Goal: Transaction & Acquisition: Purchase product/service

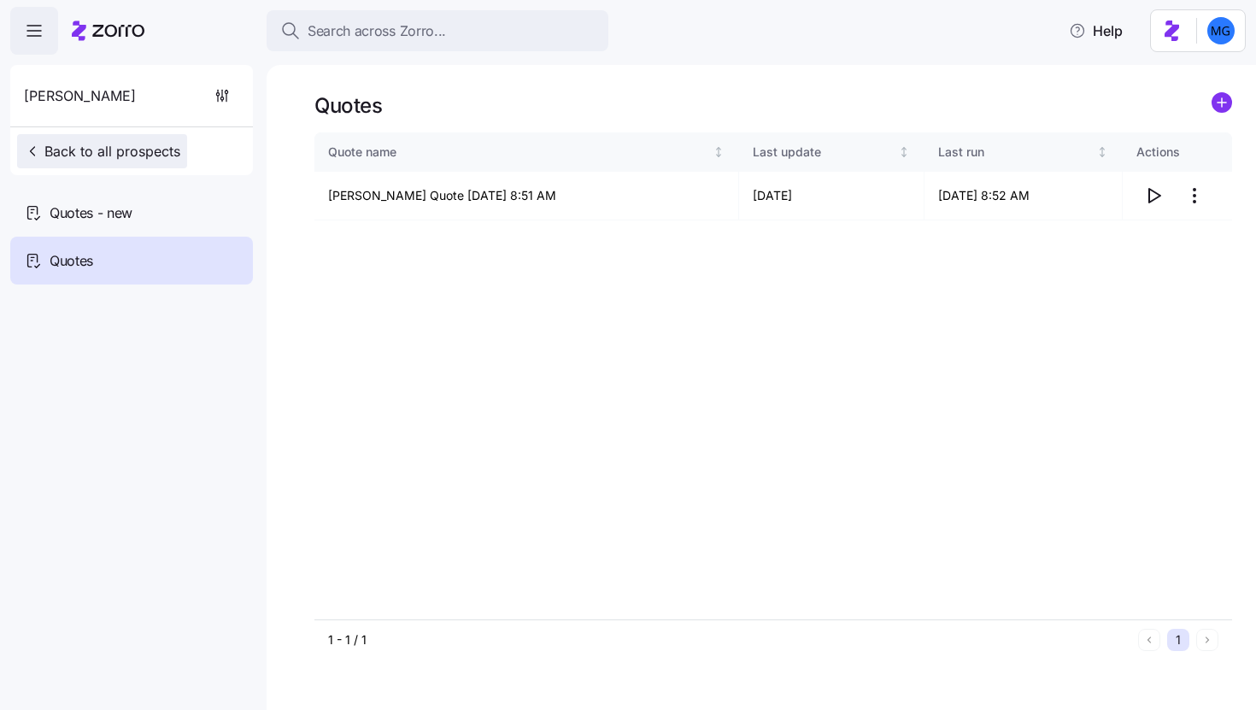
click at [64, 145] on span "Back to all prospects" at bounding box center [102, 151] width 156 height 21
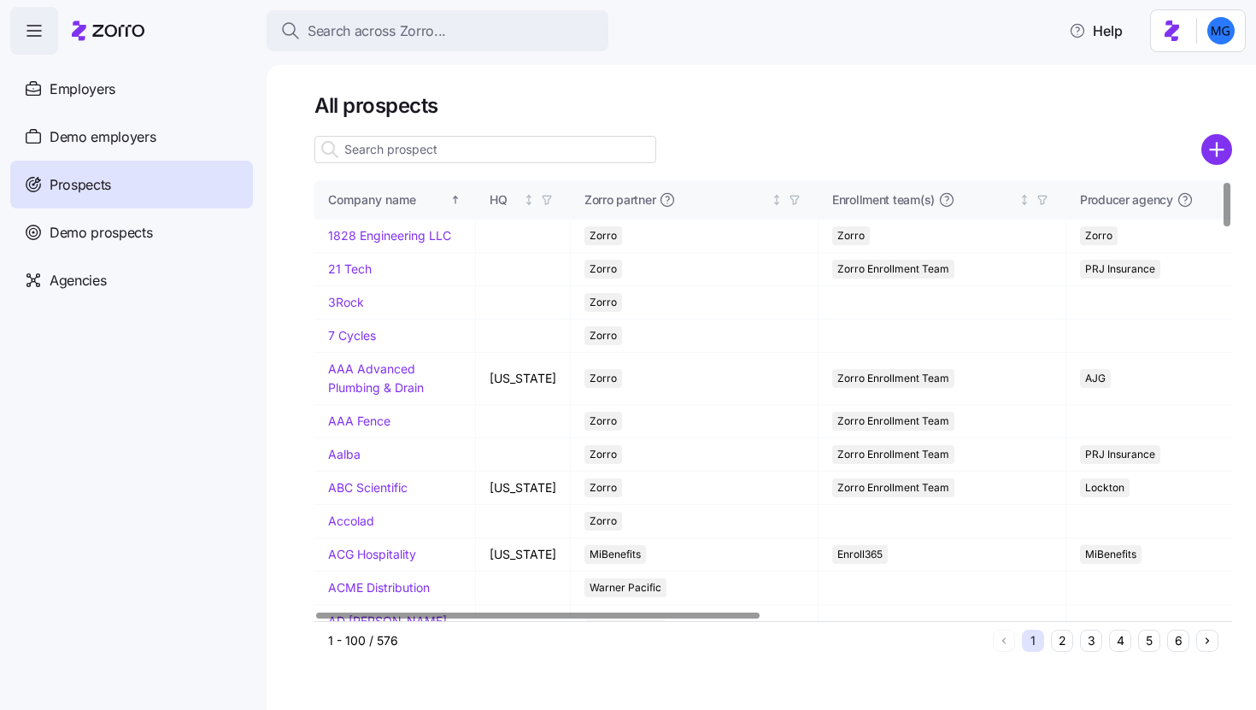
click at [481, 149] on input at bounding box center [486, 149] width 342 height 27
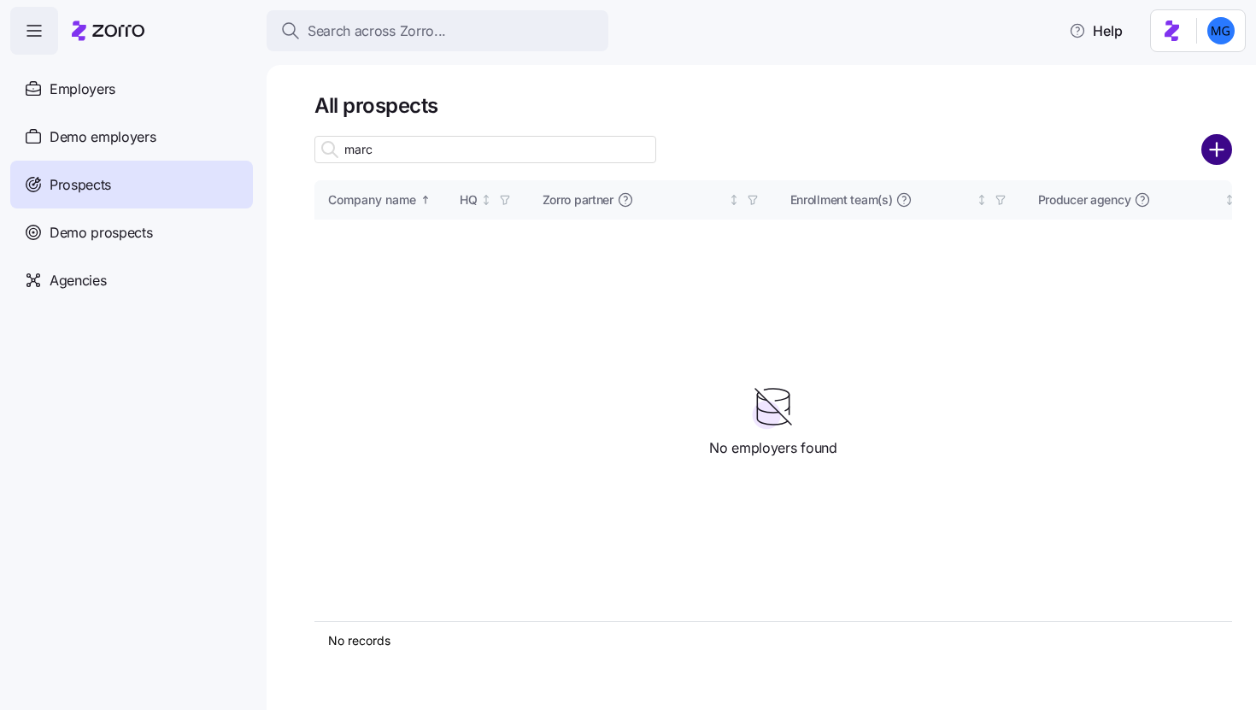
type input "marc"
click at [1215, 158] on circle "add icon" at bounding box center [1217, 150] width 28 height 28
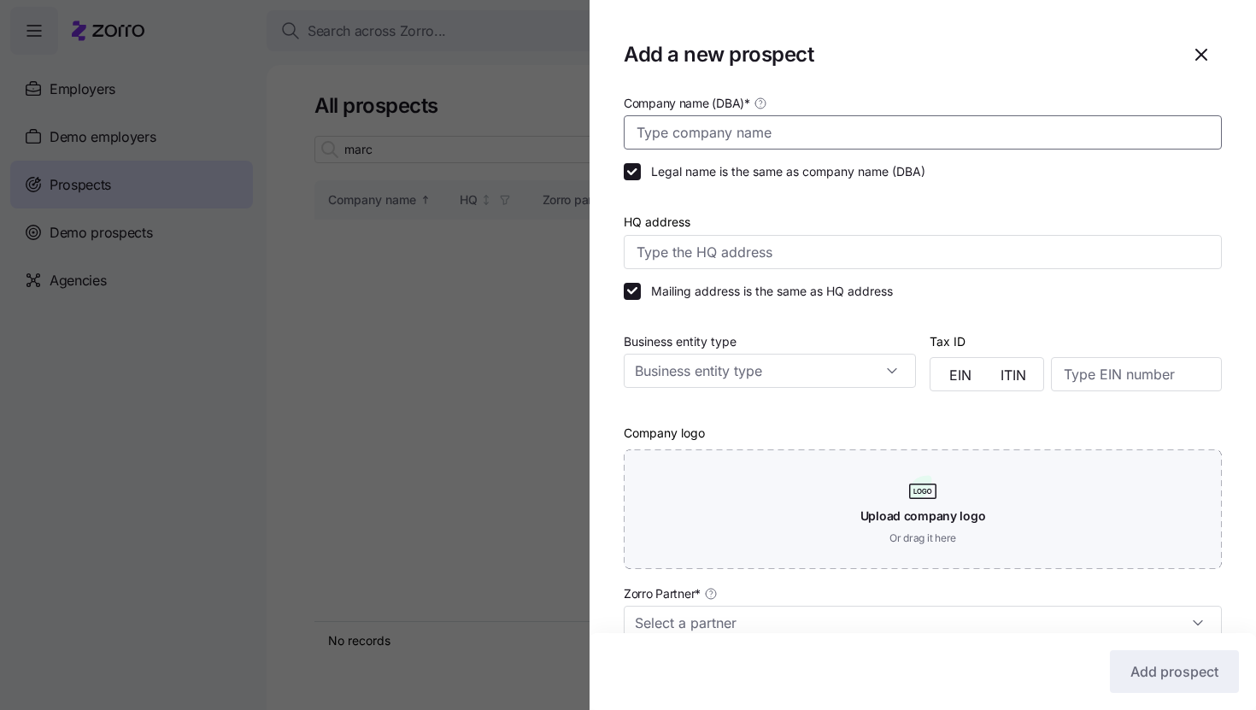
click at [894, 128] on input "Company name (DBA) *" at bounding box center [923, 132] width 598 height 34
paste input "Marca Technologies"
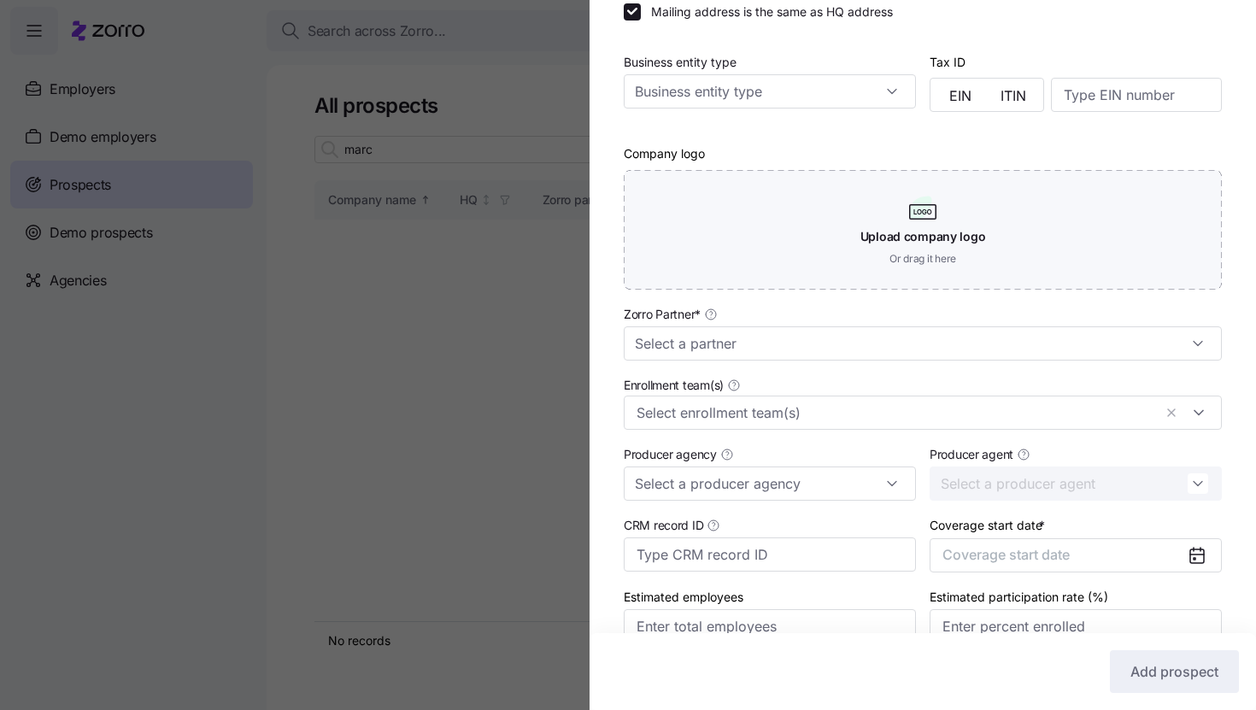
scroll to position [367, 0]
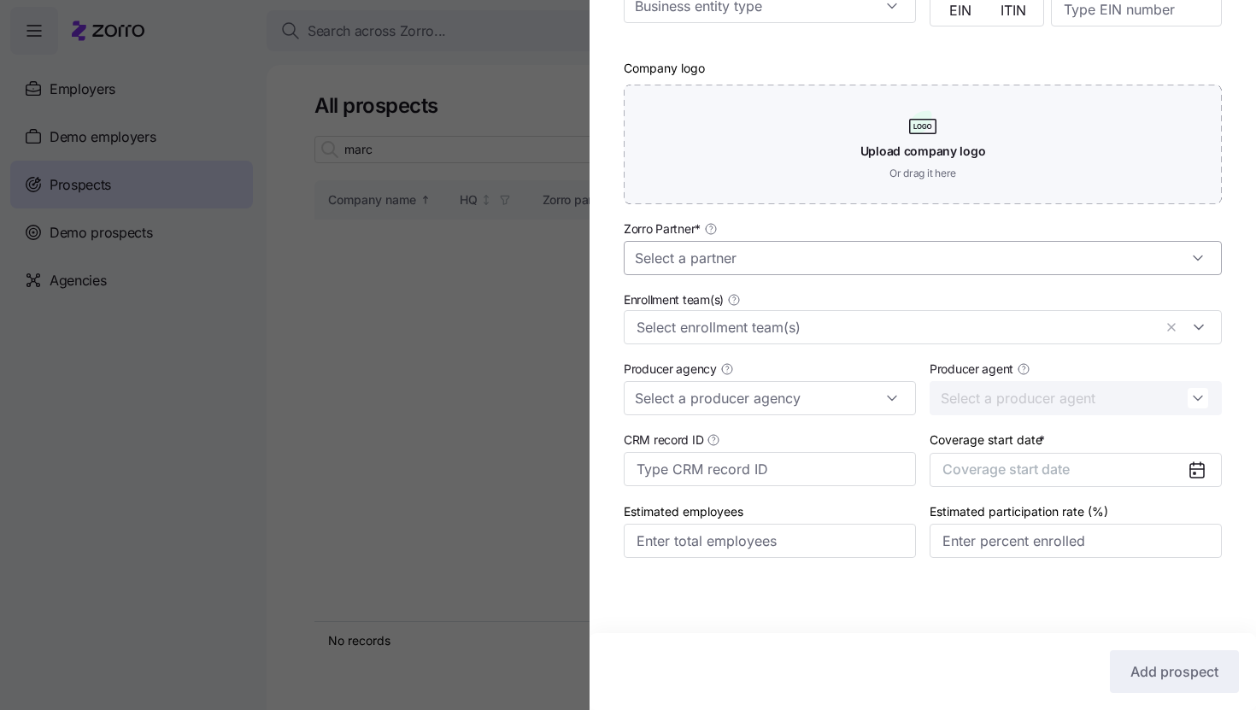
type input "Marca Technologies"
click at [882, 255] on input "Zorro Partner *" at bounding box center [923, 258] width 598 height 34
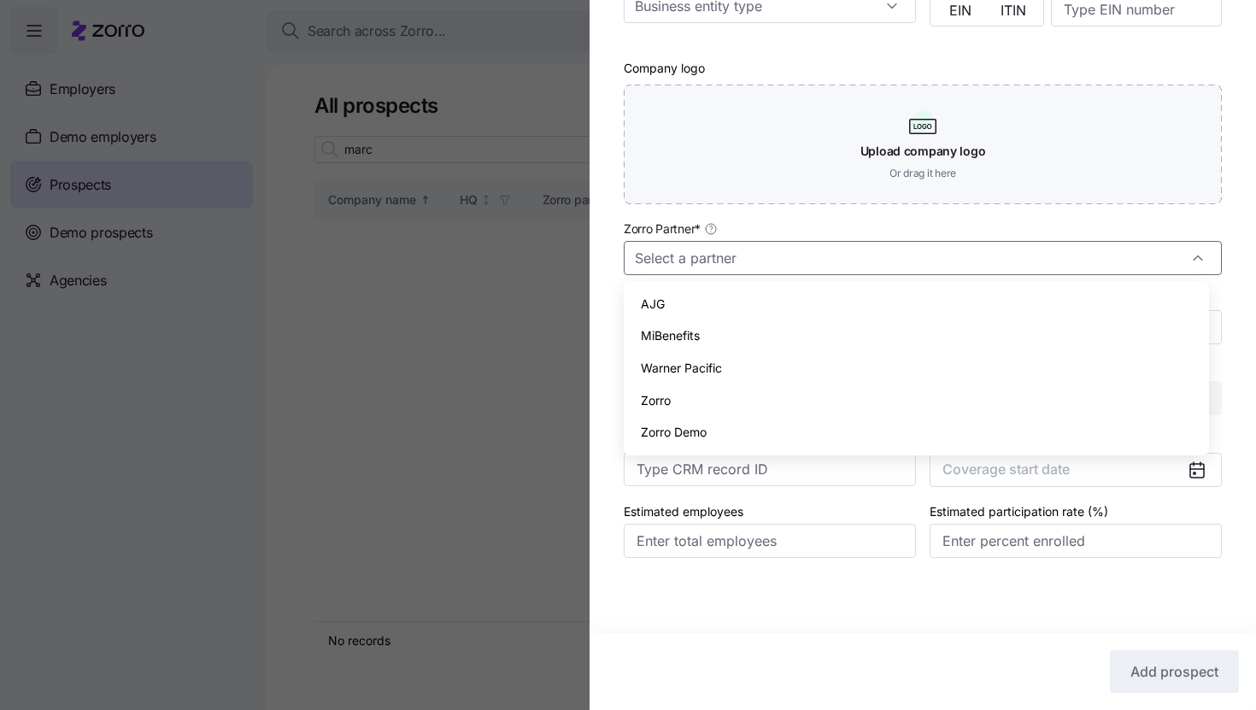
click at [861, 390] on div "Zorro" at bounding box center [917, 401] width 572 height 32
type input "Zorro"
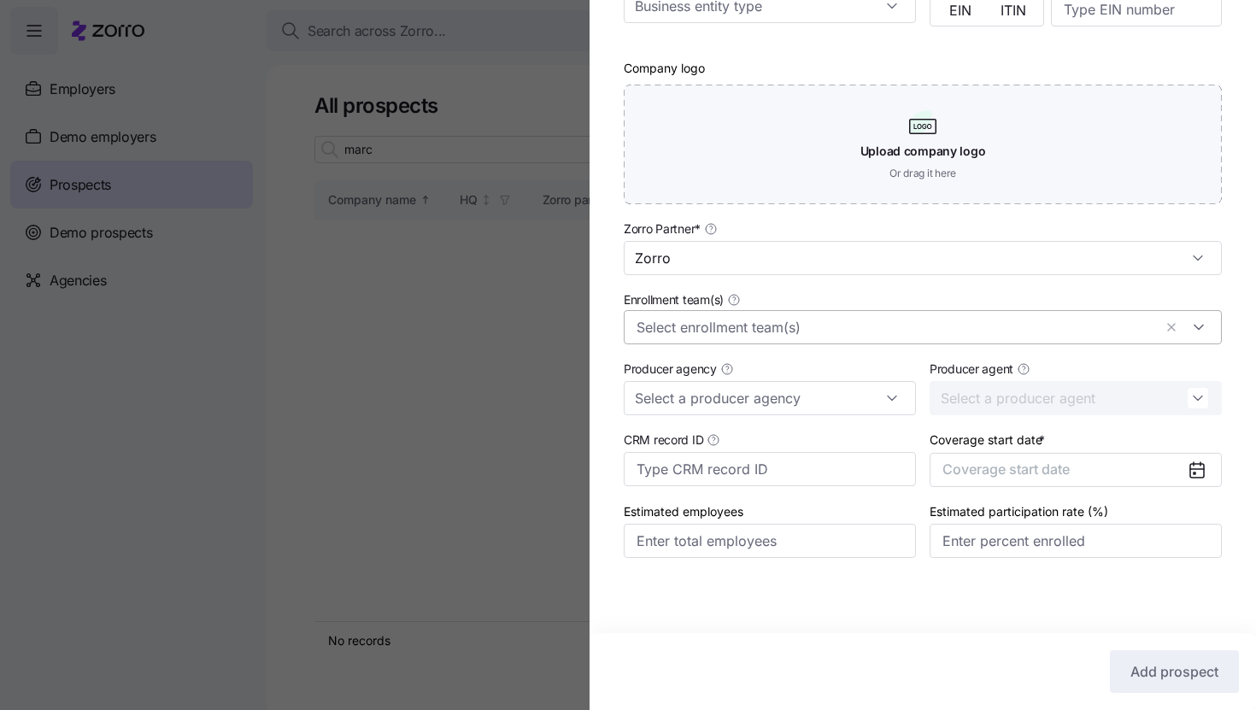
click at [870, 328] on input "Enrollment team(s)" at bounding box center [895, 327] width 516 height 22
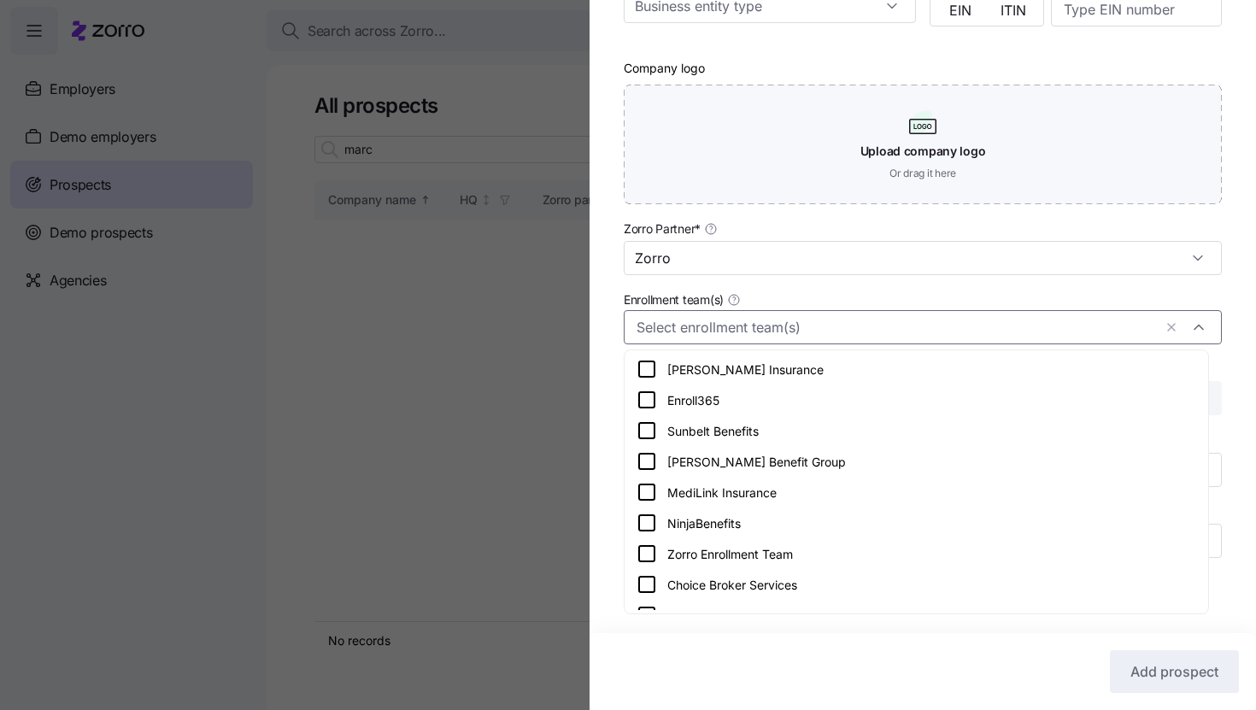
click at [833, 544] on div "Zorro Enrollment Team" at bounding box center [917, 554] width 560 height 21
click at [1226, 258] on div "Company name (DBA) * Marca Technologies Legal name is the same as company name …" at bounding box center [923, 159] width 667 height 865
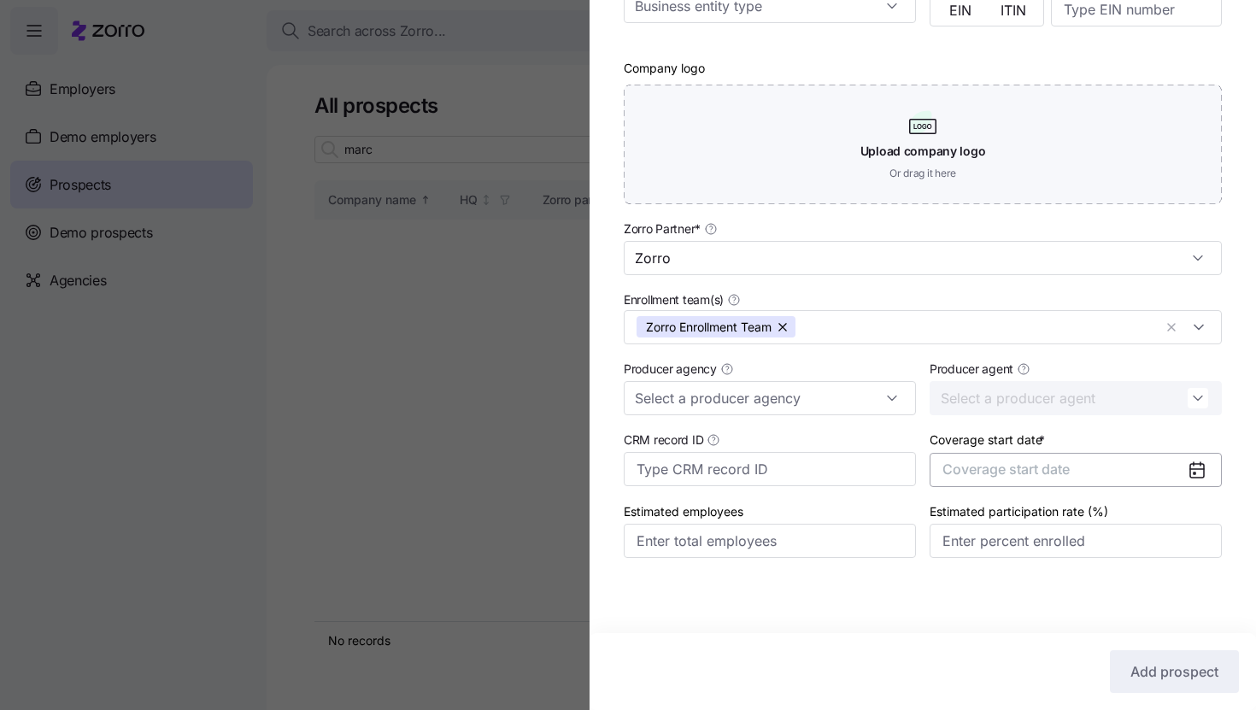
click at [1091, 470] on button "Coverage start date" at bounding box center [1076, 470] width 292 height 34
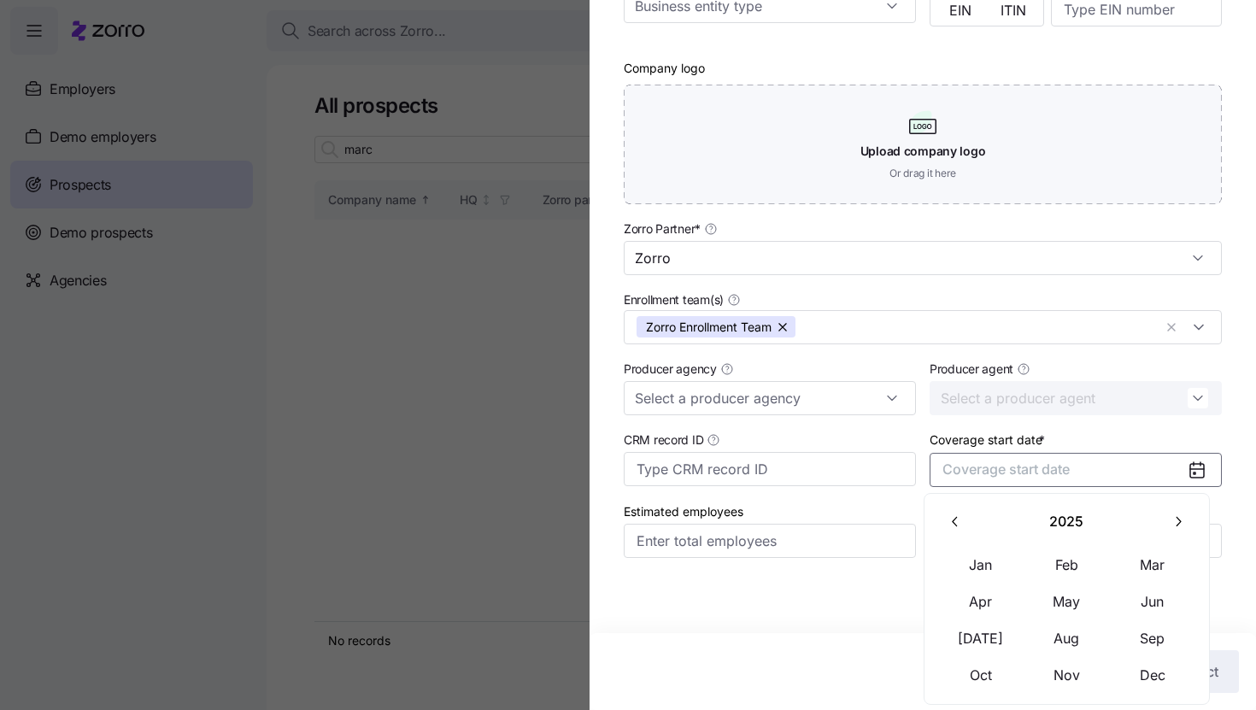
click at [1176, 509] on button "button" at bounding box center [1178, 522] width 36 height 36
click at [996, 547] on button "Jan" at bounding box center [980, 565] width 85 height 36
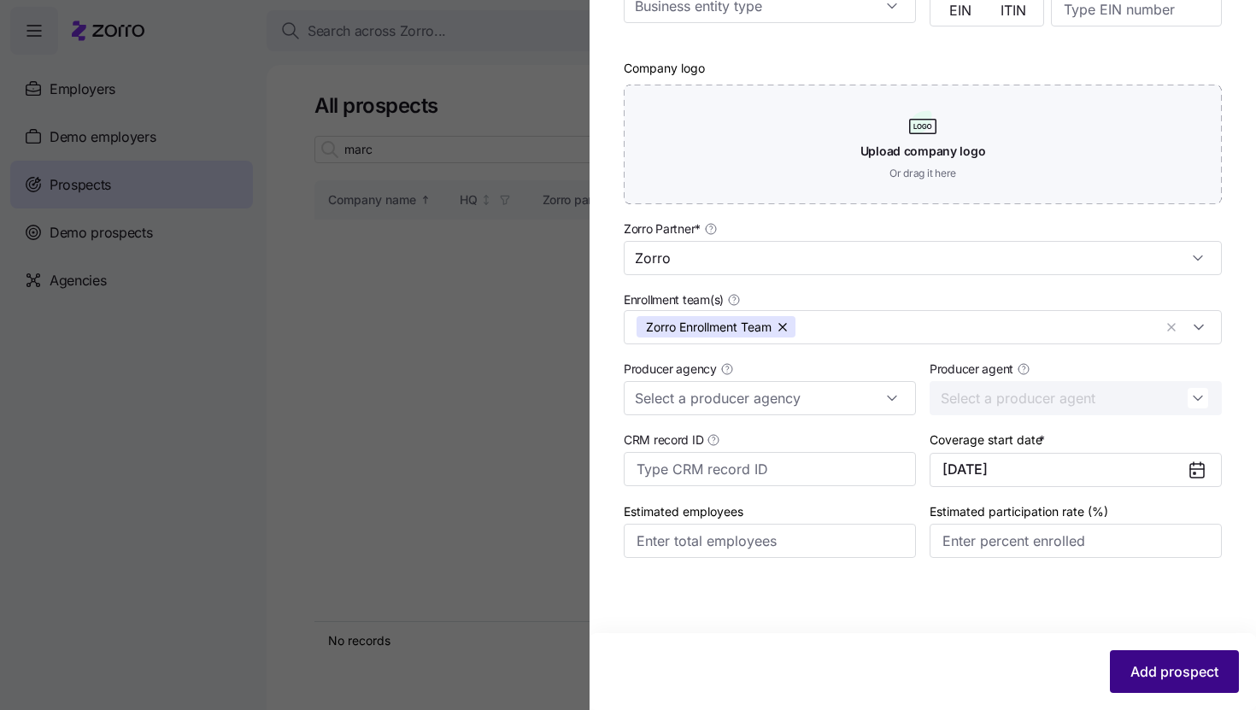
click at [1143, 667] on span "Add prospect" at bounding box center [1175, 671] width 88 height 21
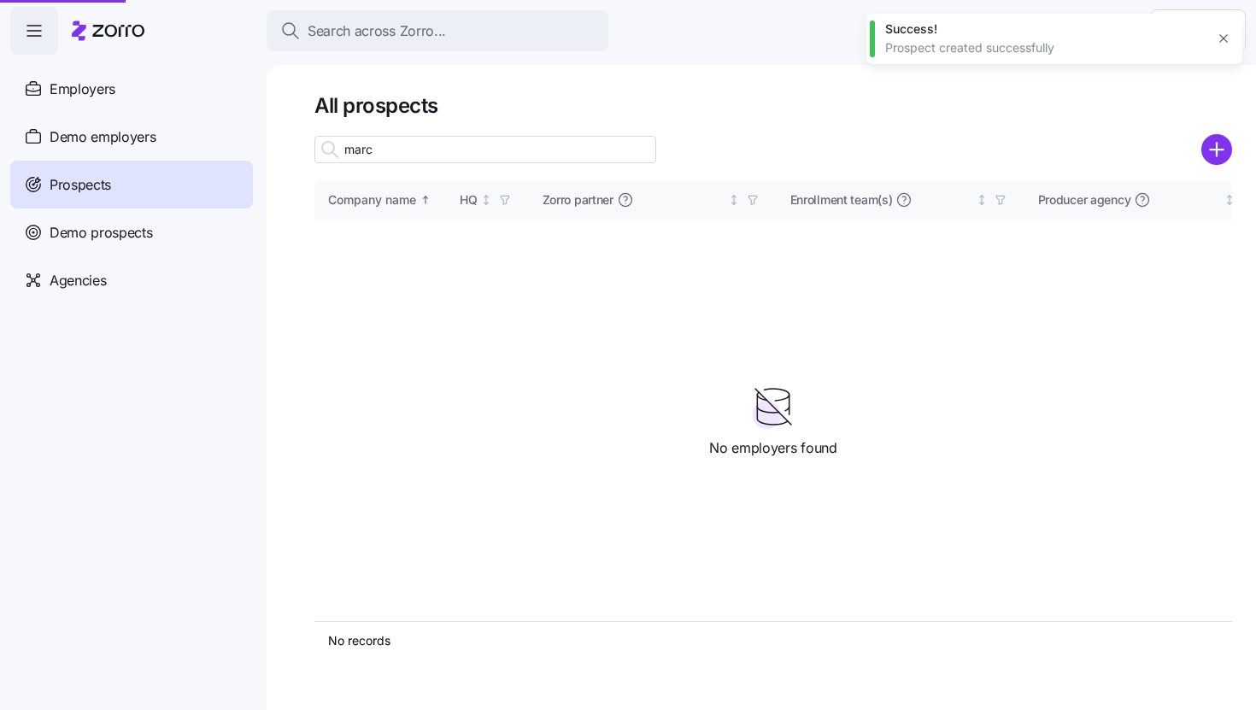
click at [1213, 156] on div at bounding box center [628, 355] width 1256 height 710
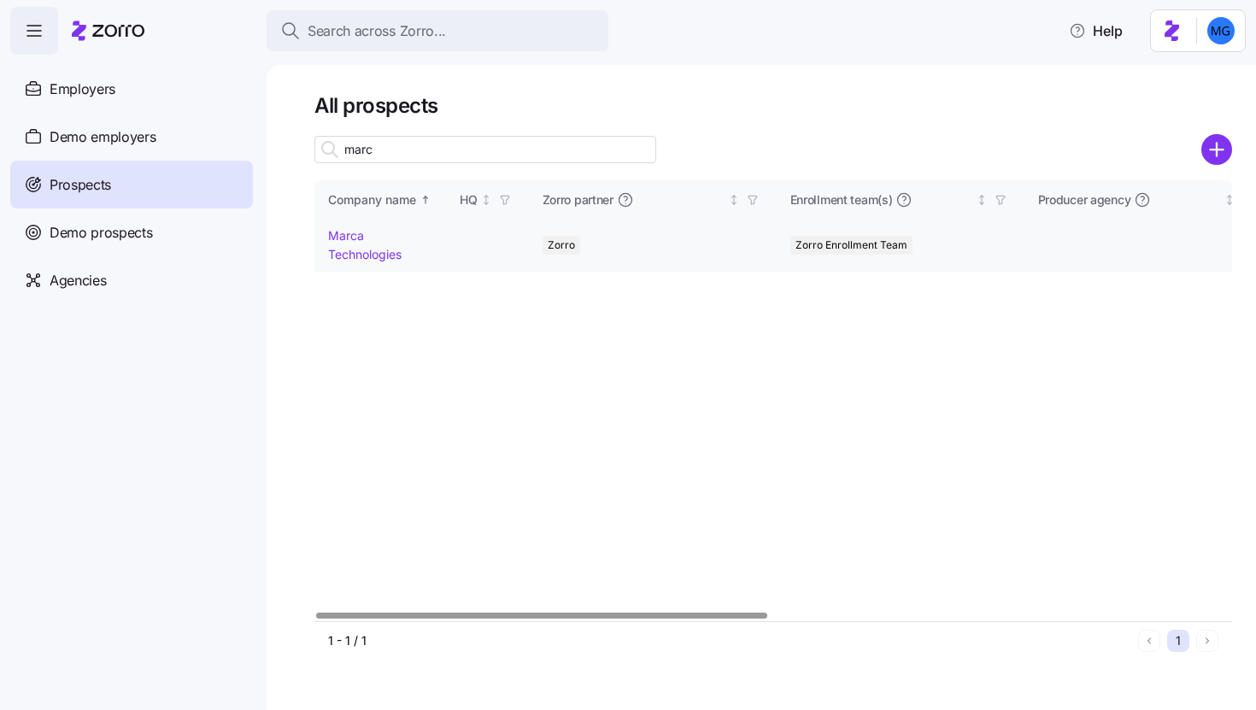
click at [353, 251] on link "Marca Technologies" at bounding box center [364, 244] width 73 height 33
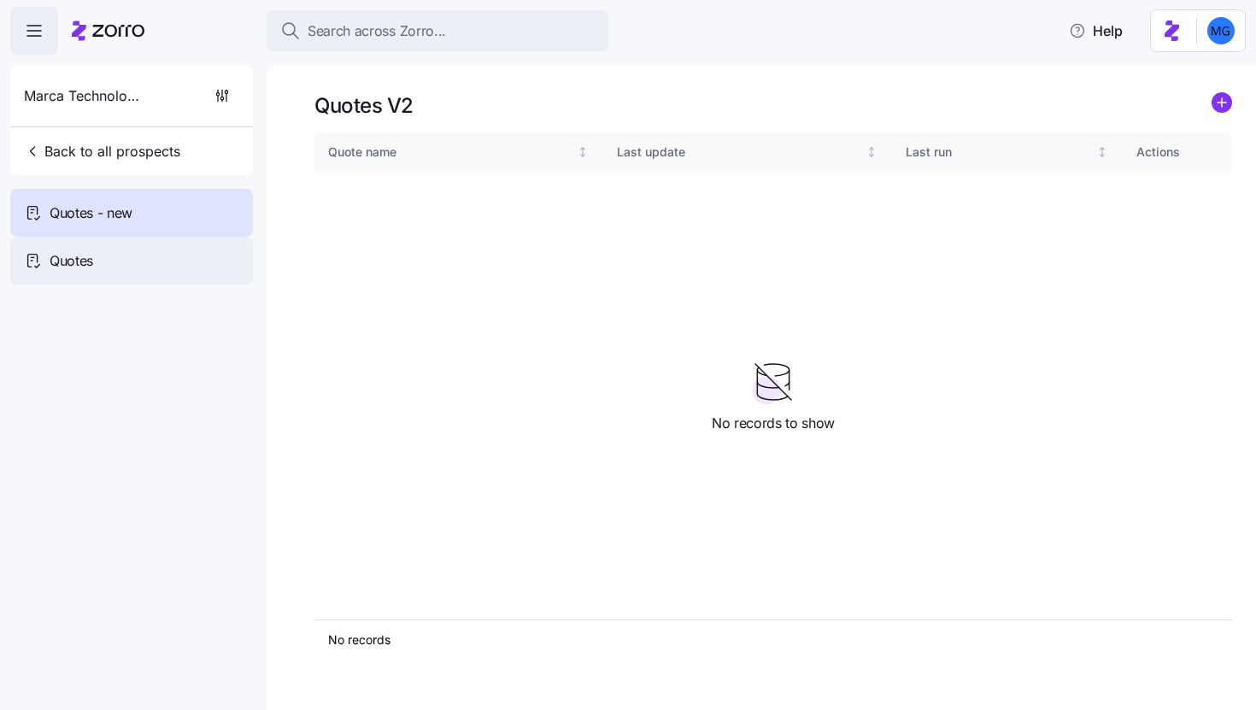
click at [210, 272] on div "Quotes" at bounding box center [131, 261] width 243 height 48
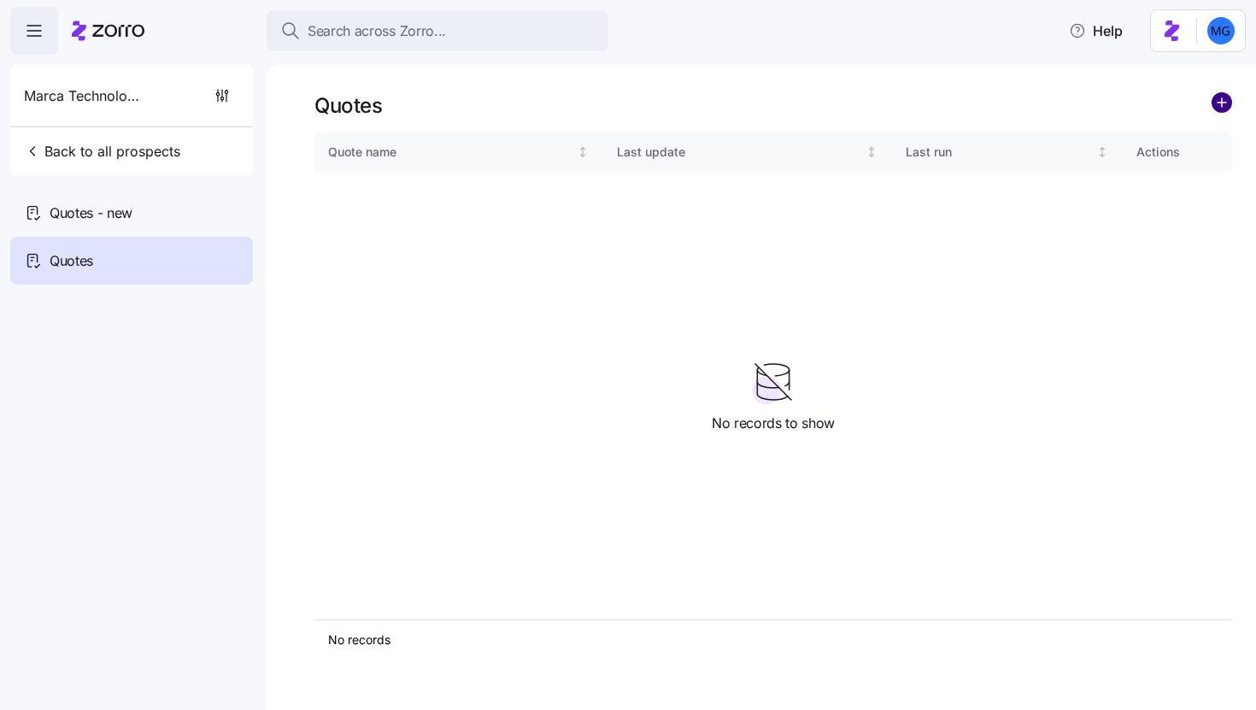
click at [1222, 112] on circle "add icon" at bounding box center [1222, 102] width 19 height 19
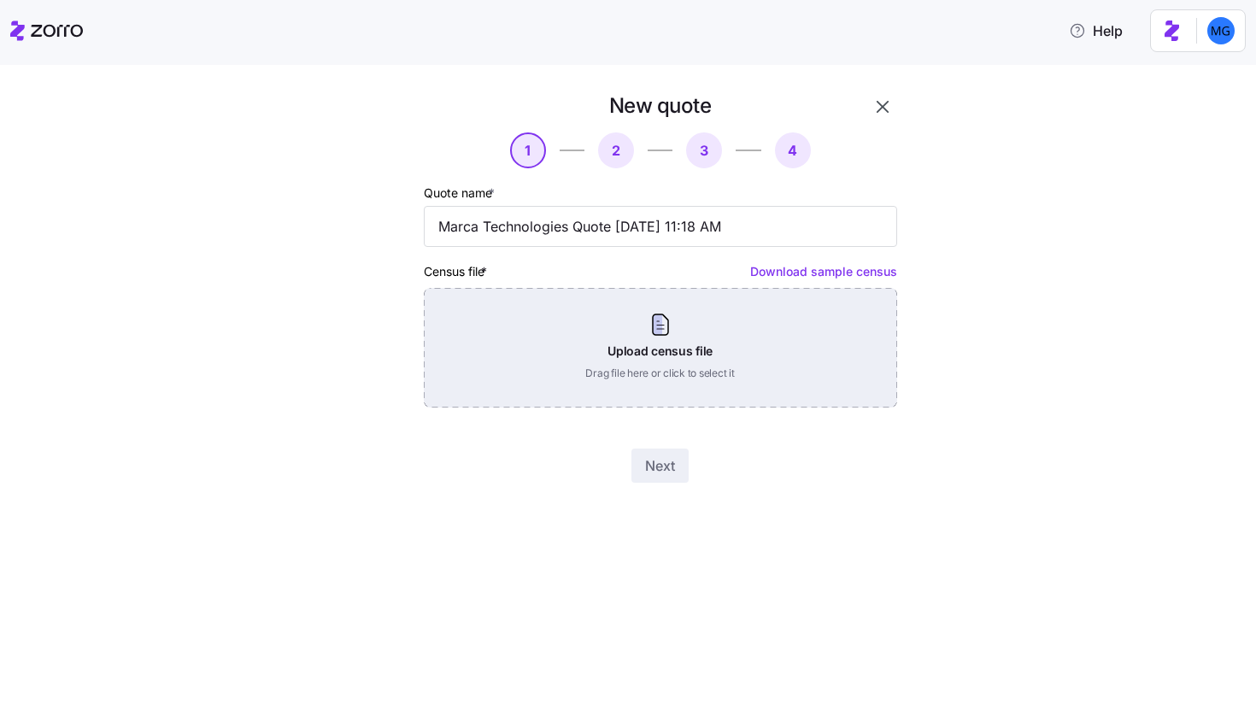
click at [663, 330] on div "Upload census file Drag file here or click to select it" at bounding box center [660, 348] width 473 height 120
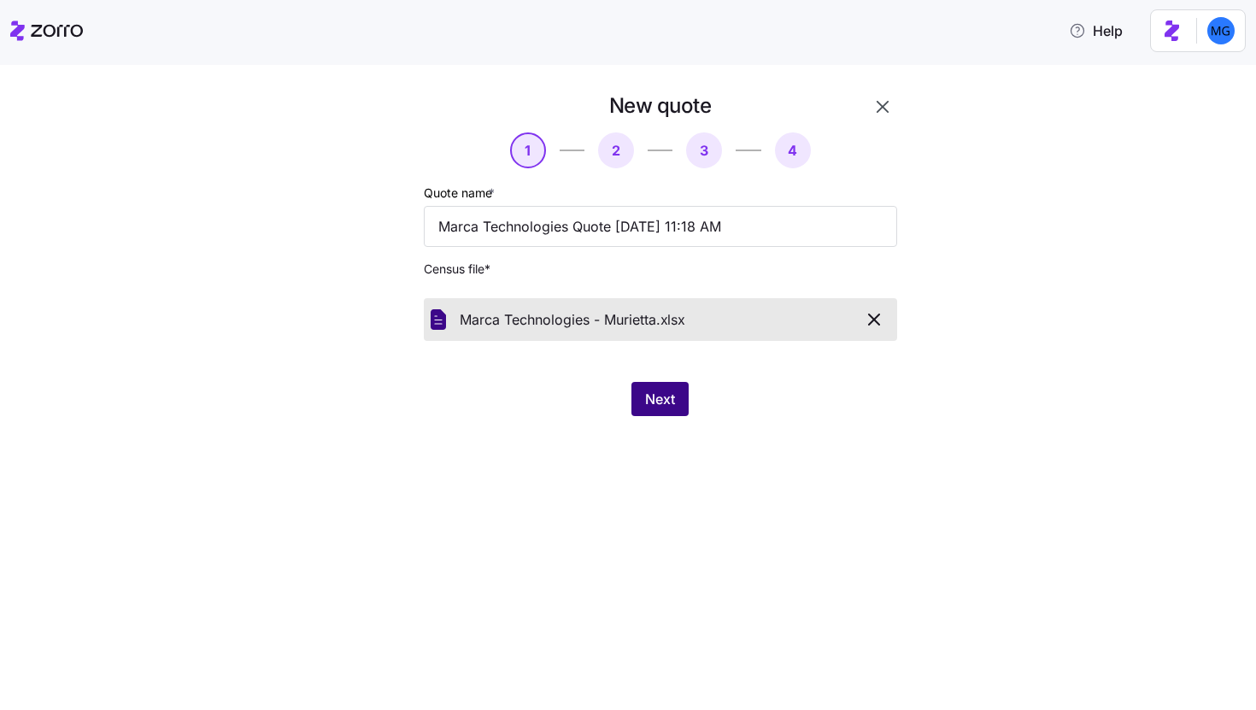
click at [632, 394] on button "Next" at bounding box center [660, 399] width 57 height 34
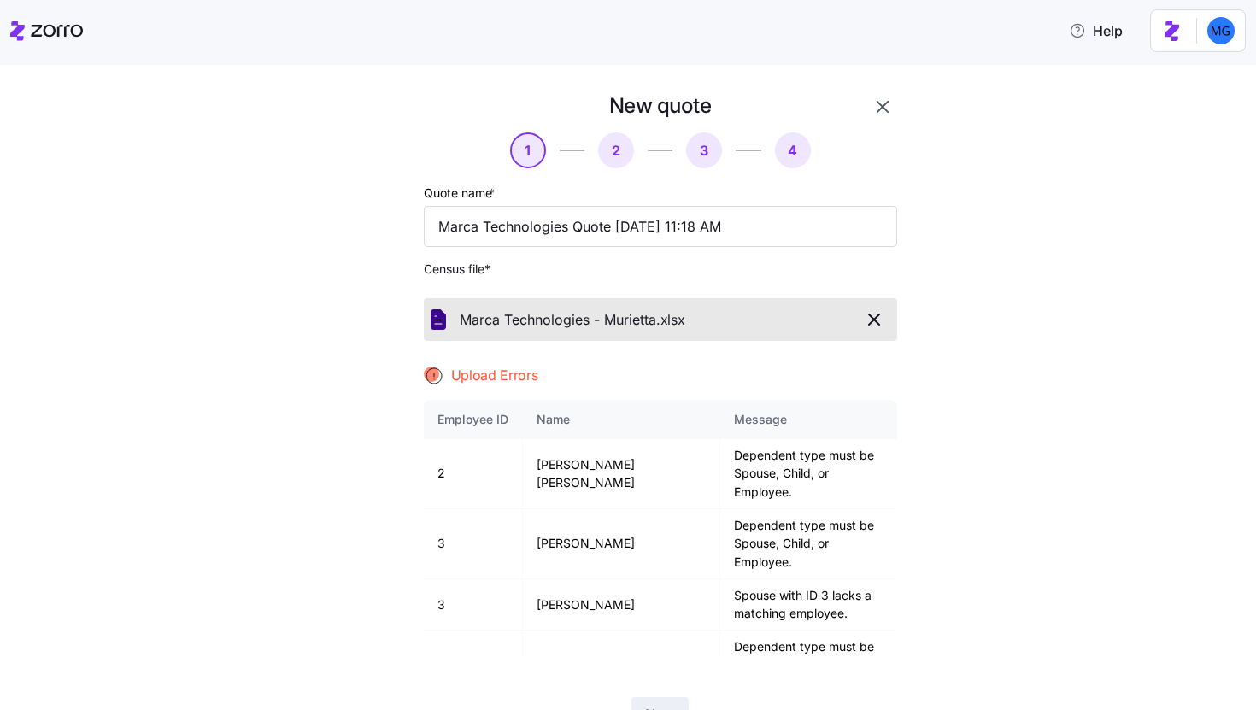
click at [871, 318] on icon "button" at bounding box center [874, 319] width 21 height 21
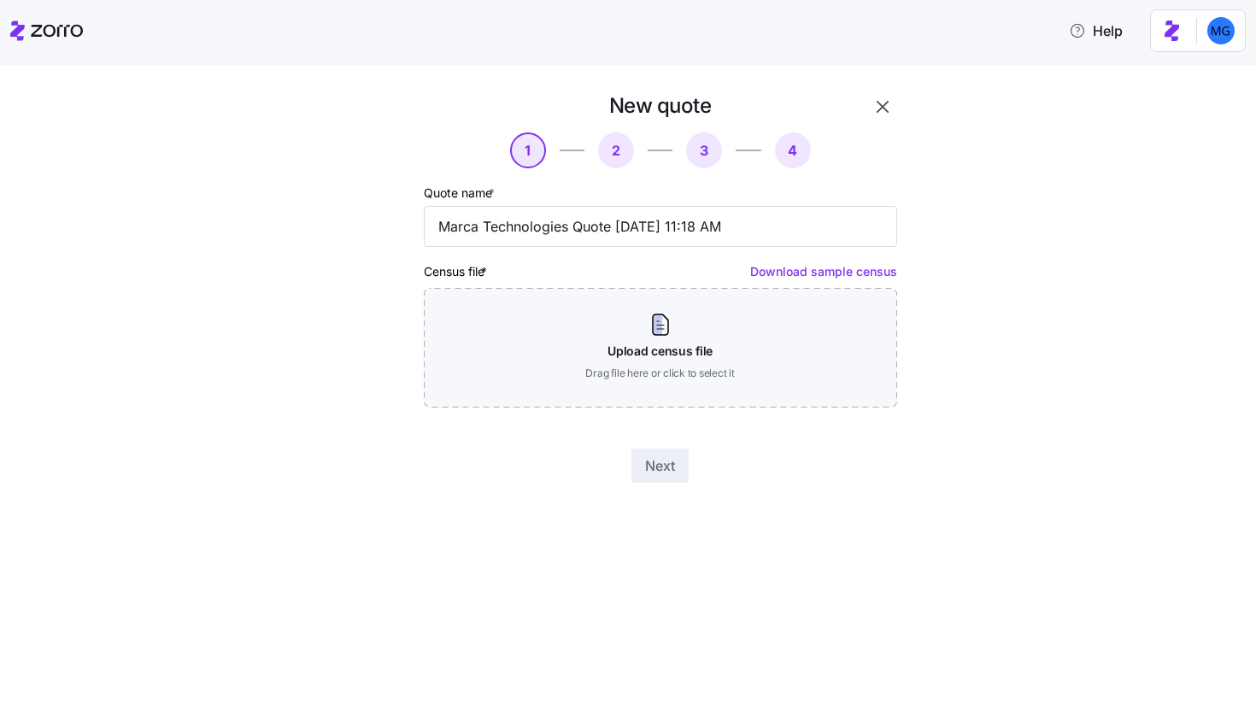
click at [887, 97] on icon "button" at bounding box center [883, 107] width 21 height 21
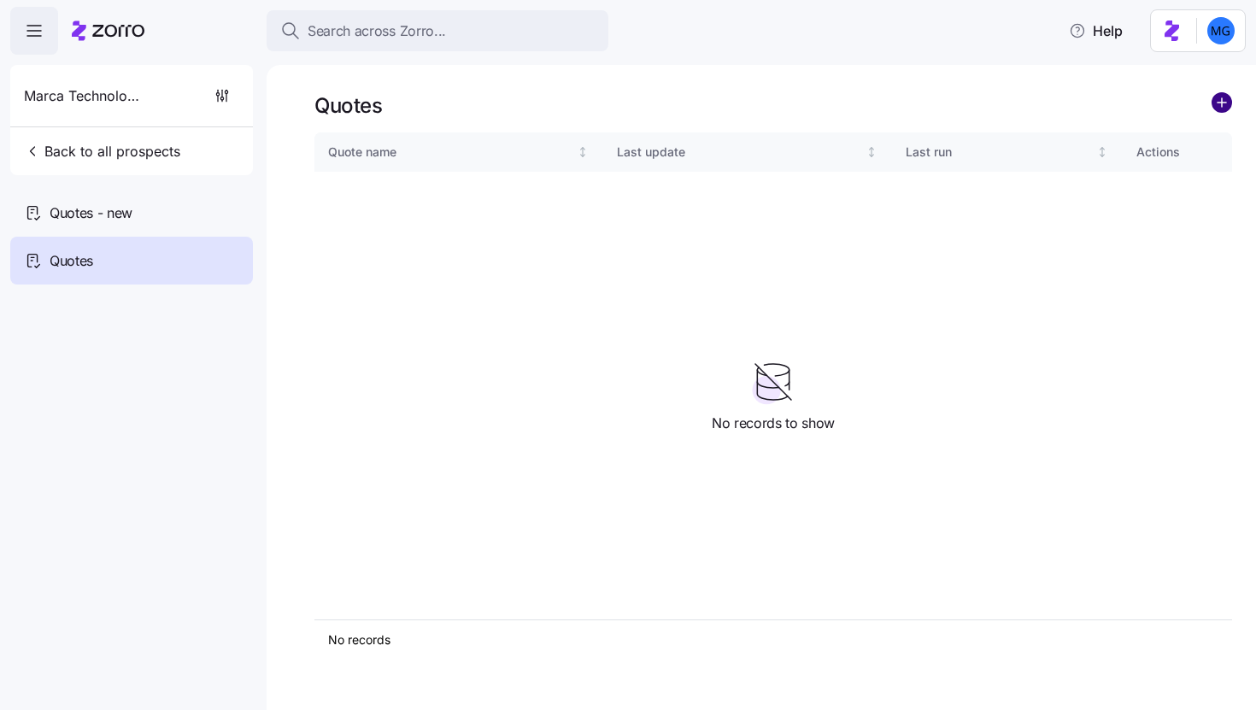
click at [1222, 111] on circle "add icon" at bounding box center [1222, 102] width 19 height 19
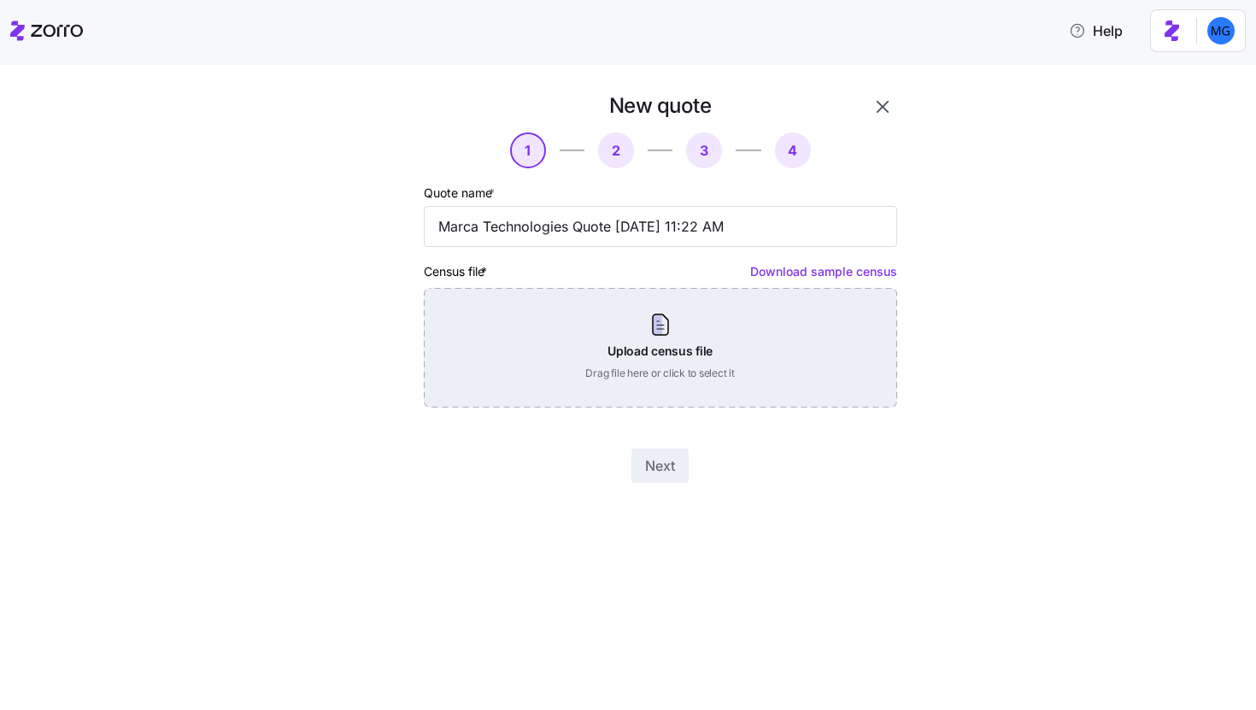
click at [752, 346] on div "Upload census file Drag file here or click to select it" at bounding box center [660, 348] width 473 height 120
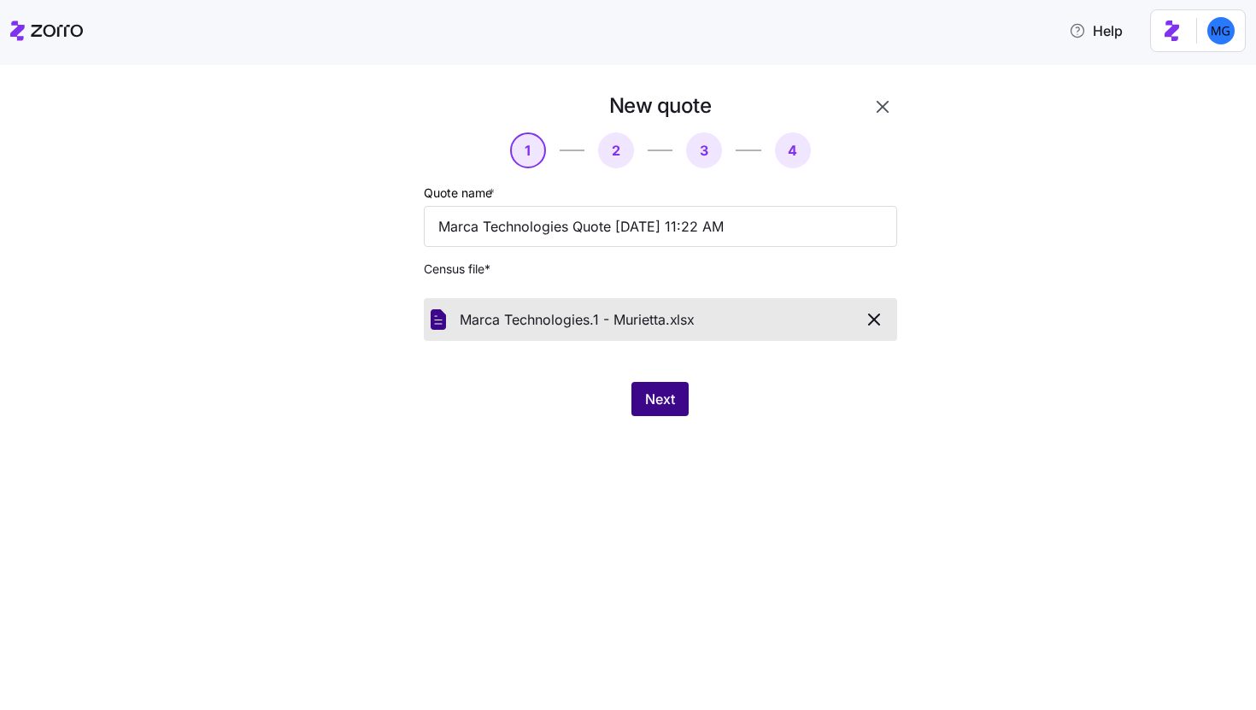
click at [653, 402] on span "Next" at bounding box center [660, 399] width 30 height 21
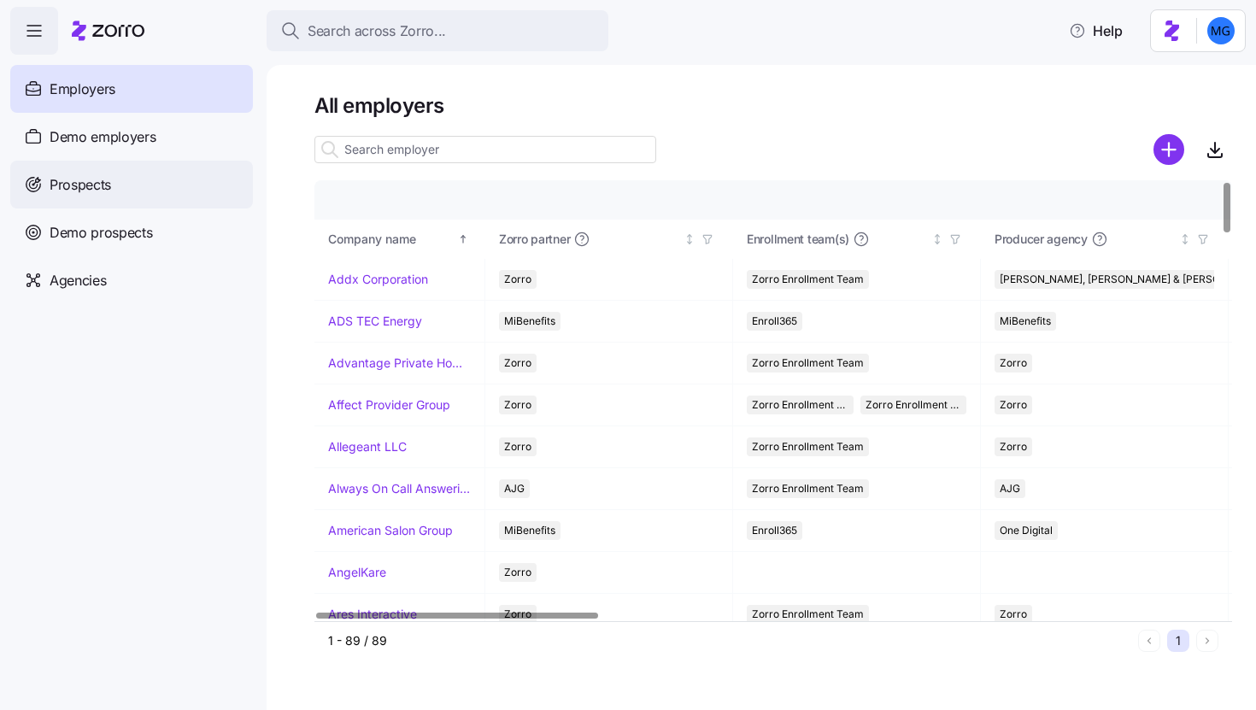
click at [191, 177] on div "Prospects" at bounding box center [131, 185] width 243 height 48
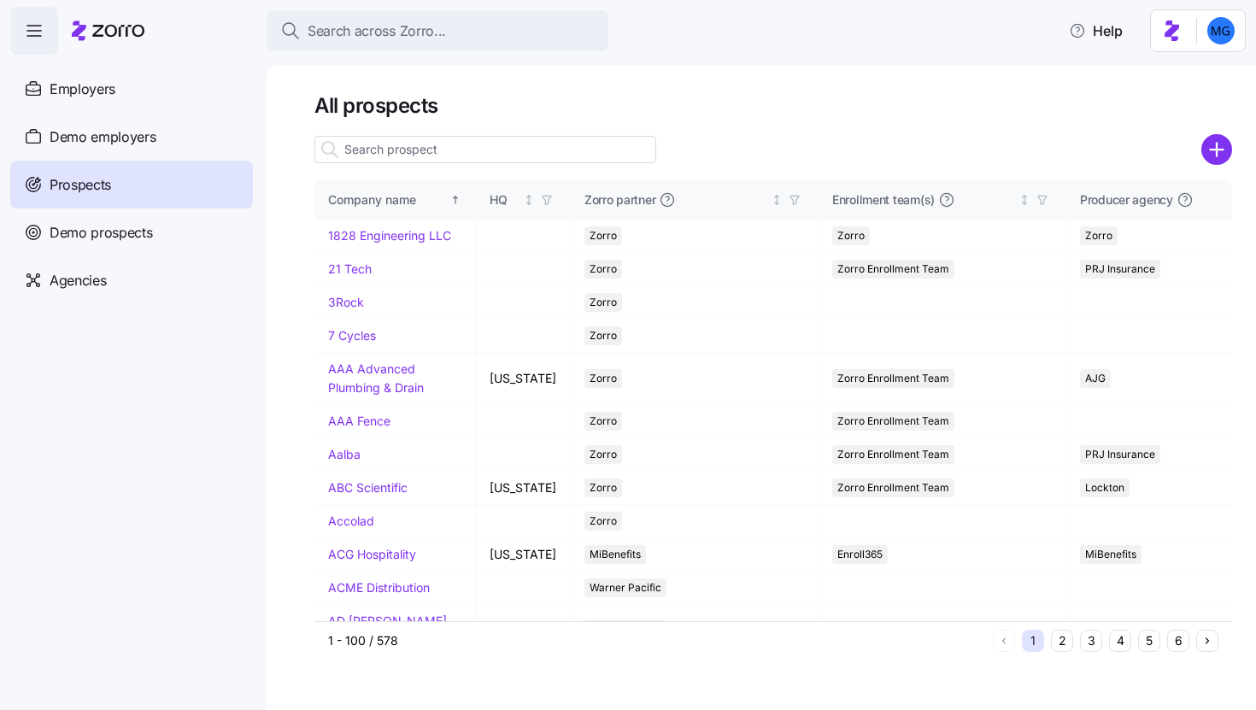
click at [523, 148] on input at bounding box center [486, 149] width 342 height 27
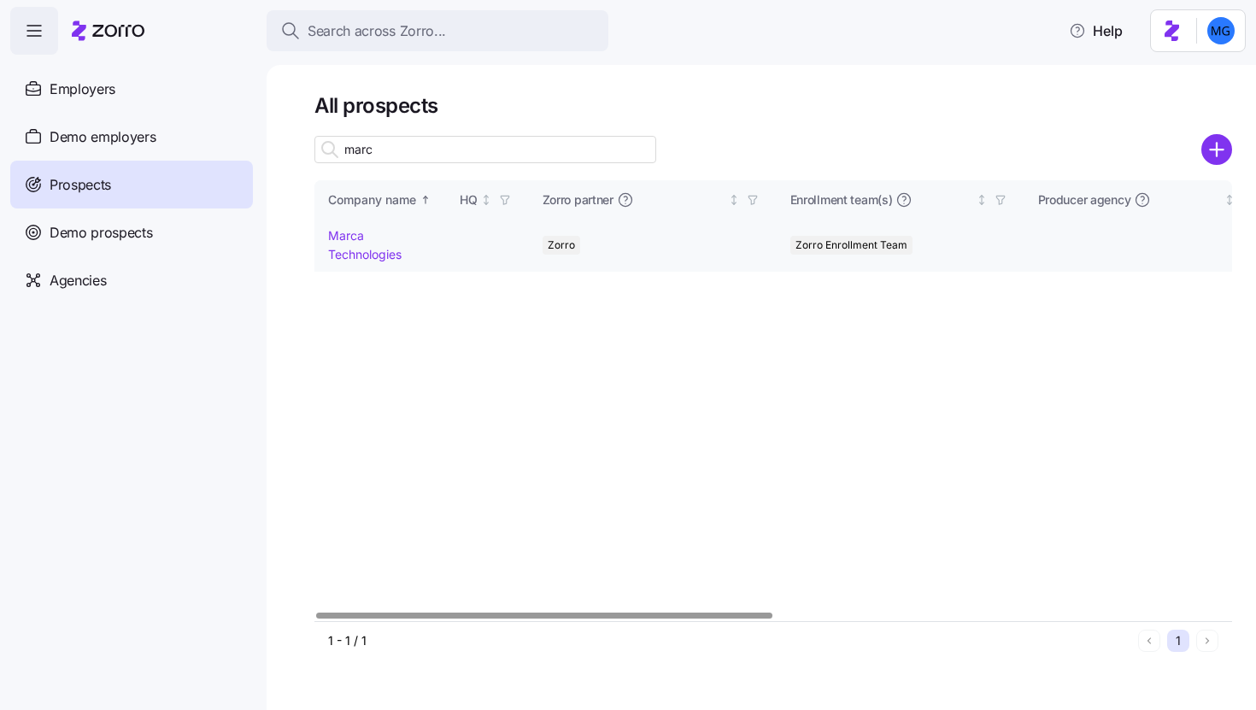
type input "marc"
click at [344, 260] on link "Marca Technologies" at bounding box center [364, 244] width 73 height 33
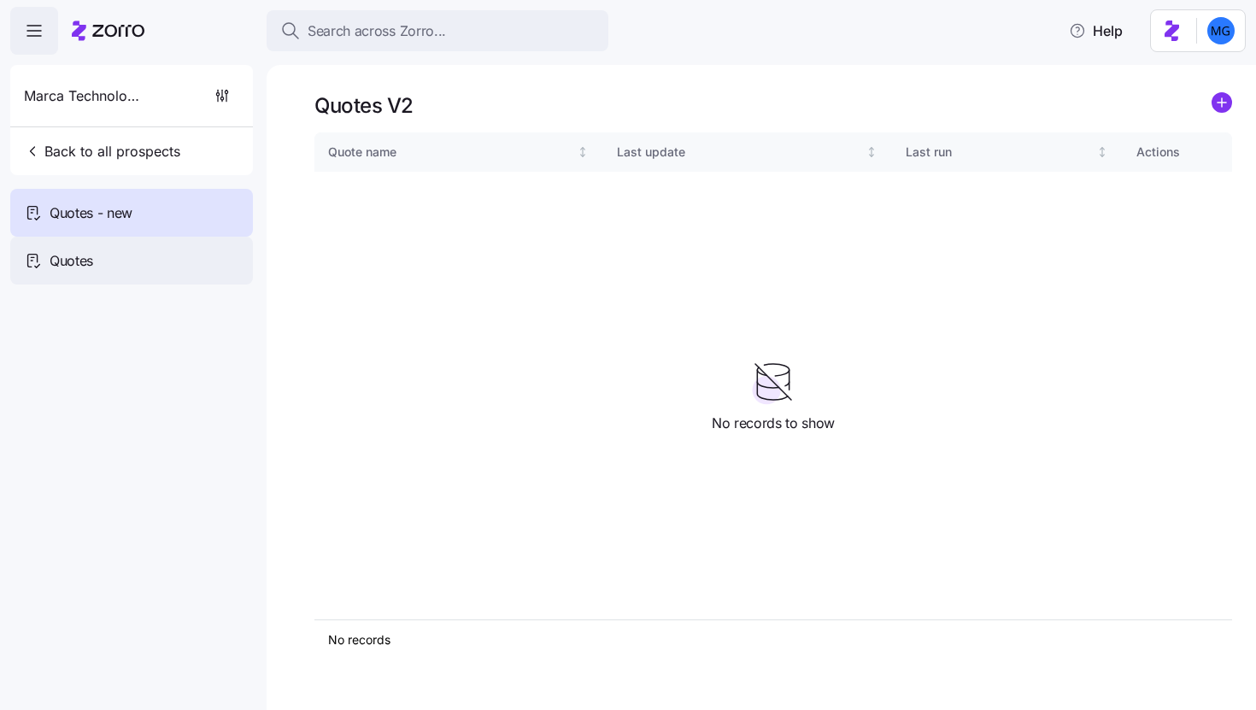
click at [136, 271] on div "Quotes" at bounding box center [131, 261] width 243 height 48
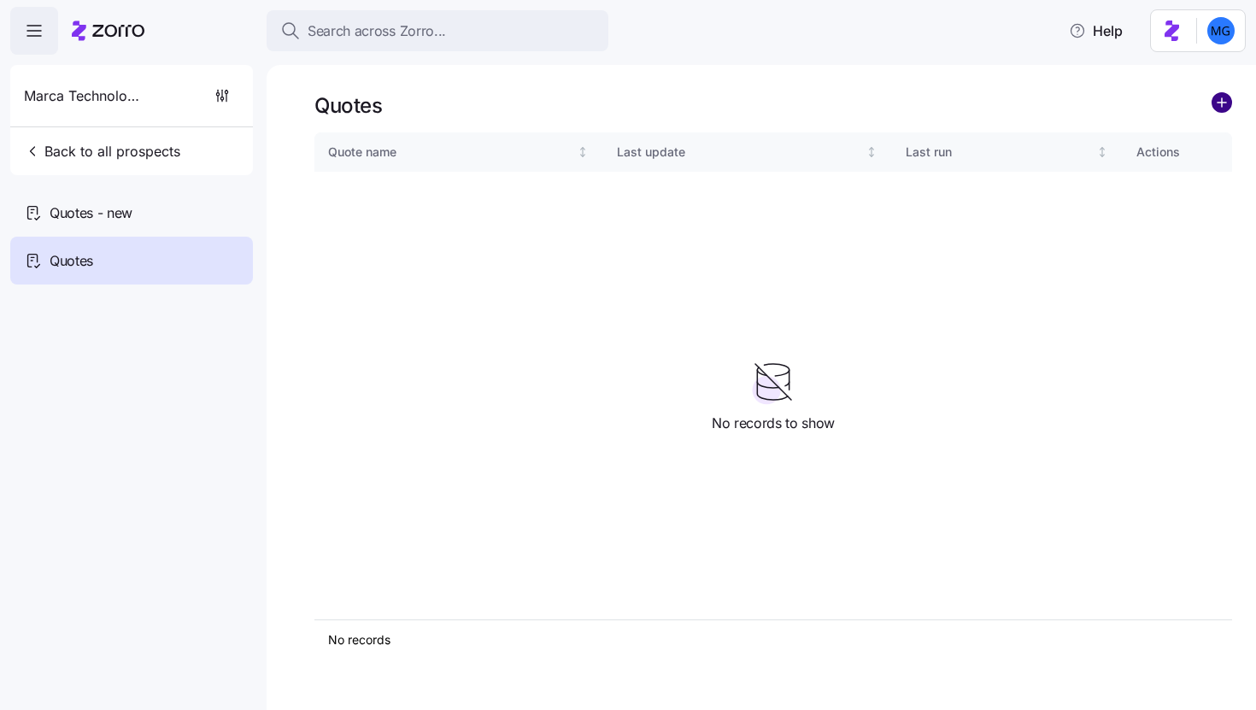
click at [1231, 105] on circle "add icon" at bounding box center [1222, 102] width 19 height 19
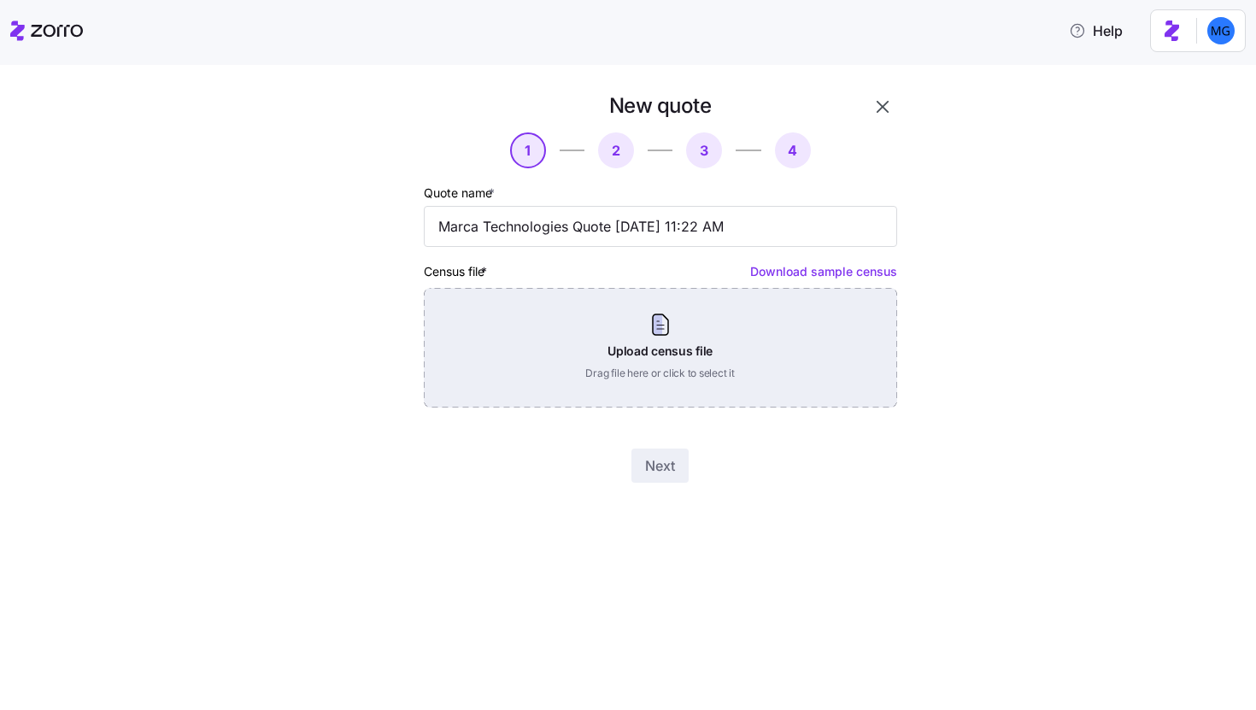
click at [618, 357] on div "Upload census file Drag file here or click to select it" at bounding box center [660, 348] width 473 height 120
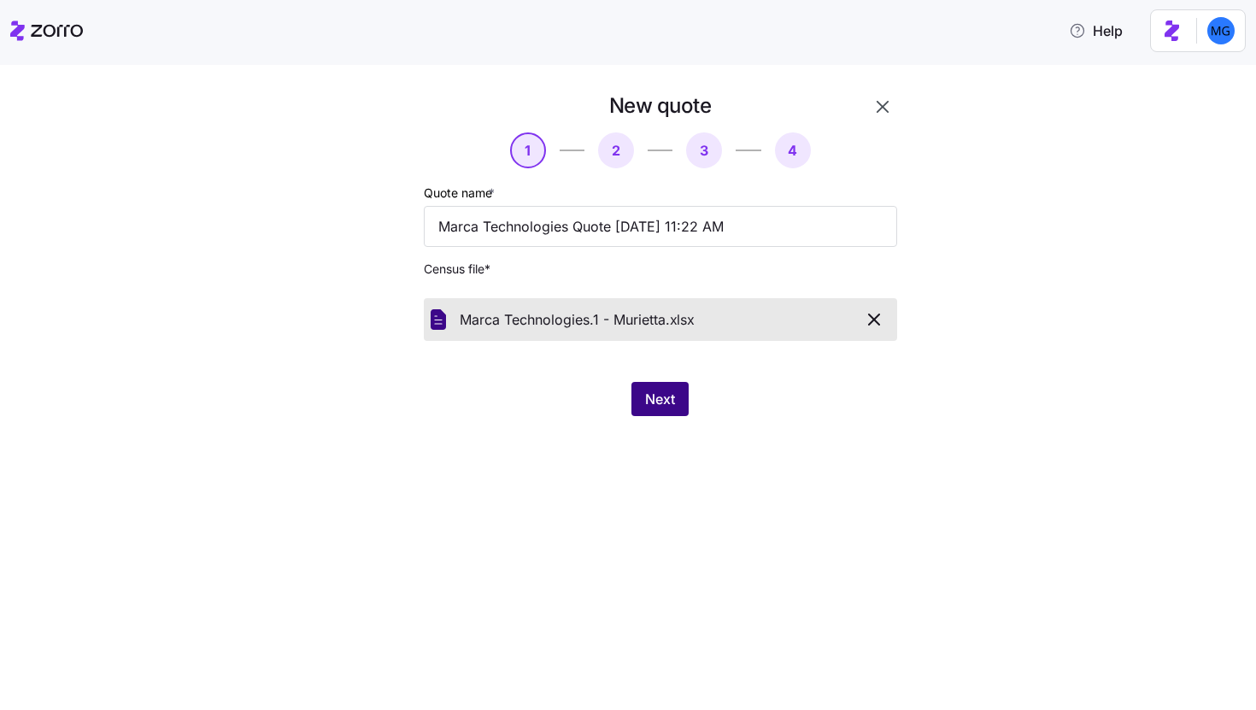
click at [656, 403] on span "Next" at bounding box center [660, 399] width 30 height 21
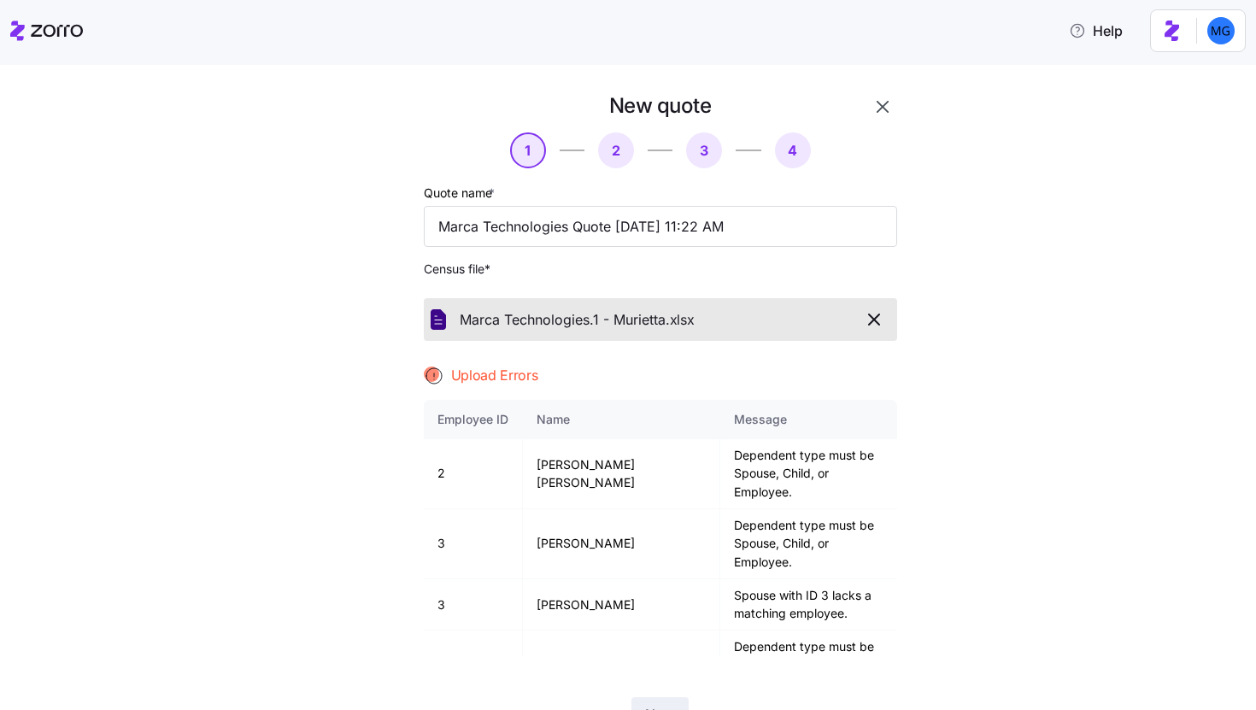
click at [873, 97] on icon "button" at bounding box center [883, 107] width 21 height 21
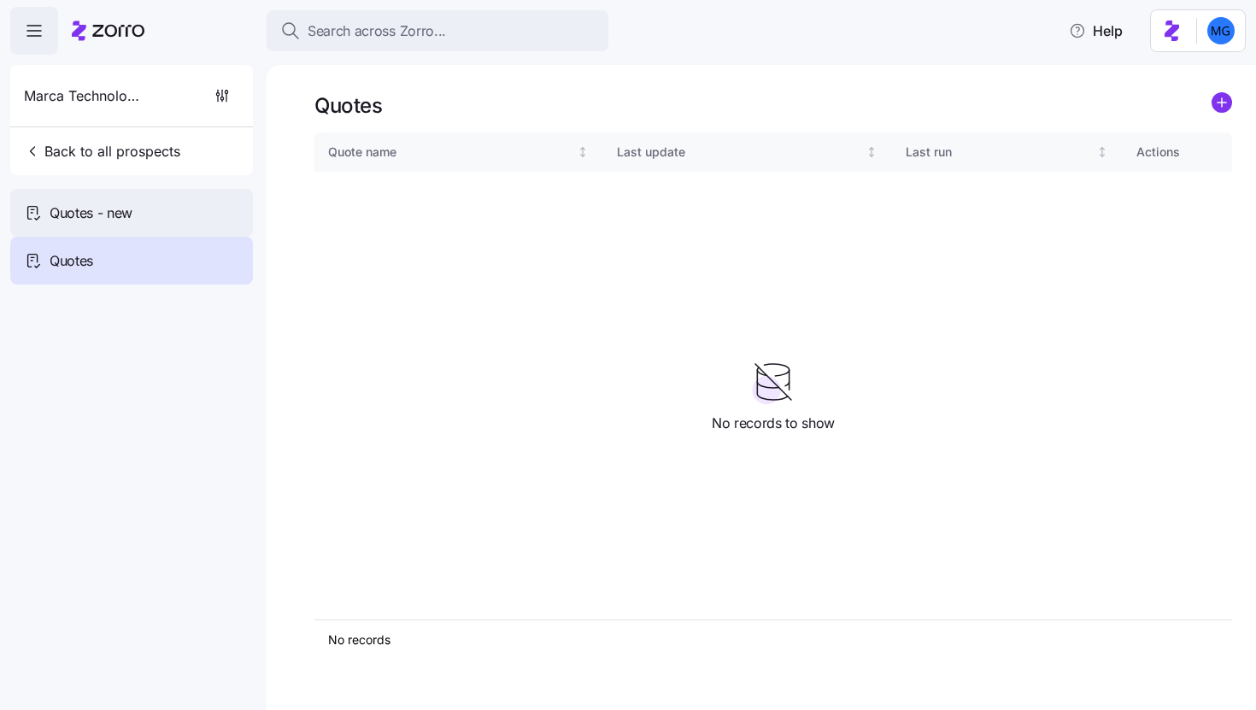
click at [203, 209] on div "Quotes - new" at bounding box center [131, 213] width 243 height 48
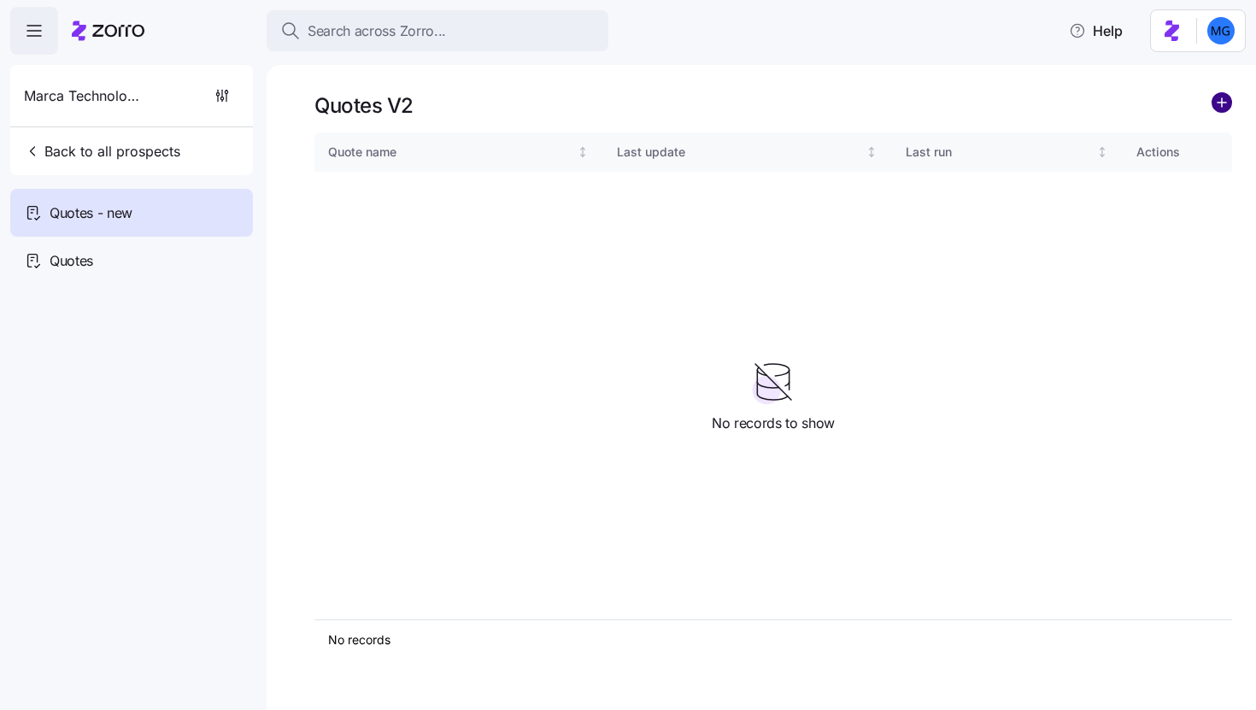
click at [1226, 103] on circle "add icon" at bounding box center [1222, 102] width 19 height 19
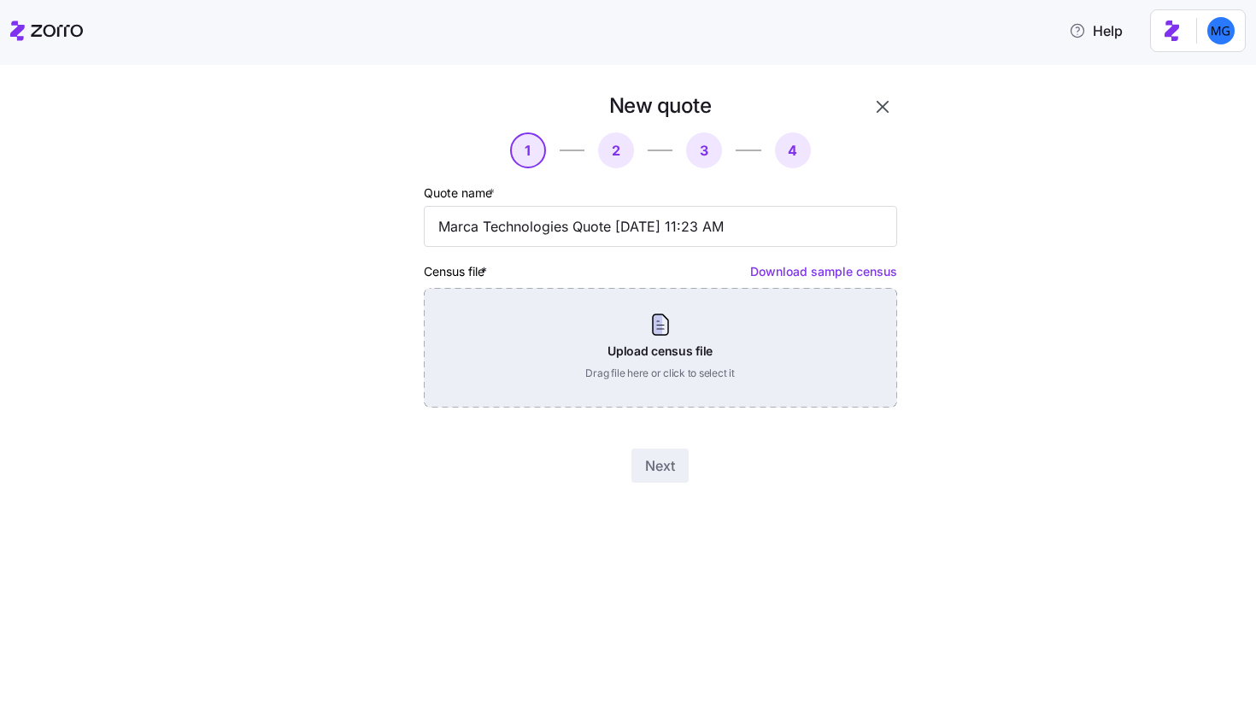
click at [697, 350] on div "Upload census file Drag file here or click to select it" at bounding box center [660, 348] width 473 height 120
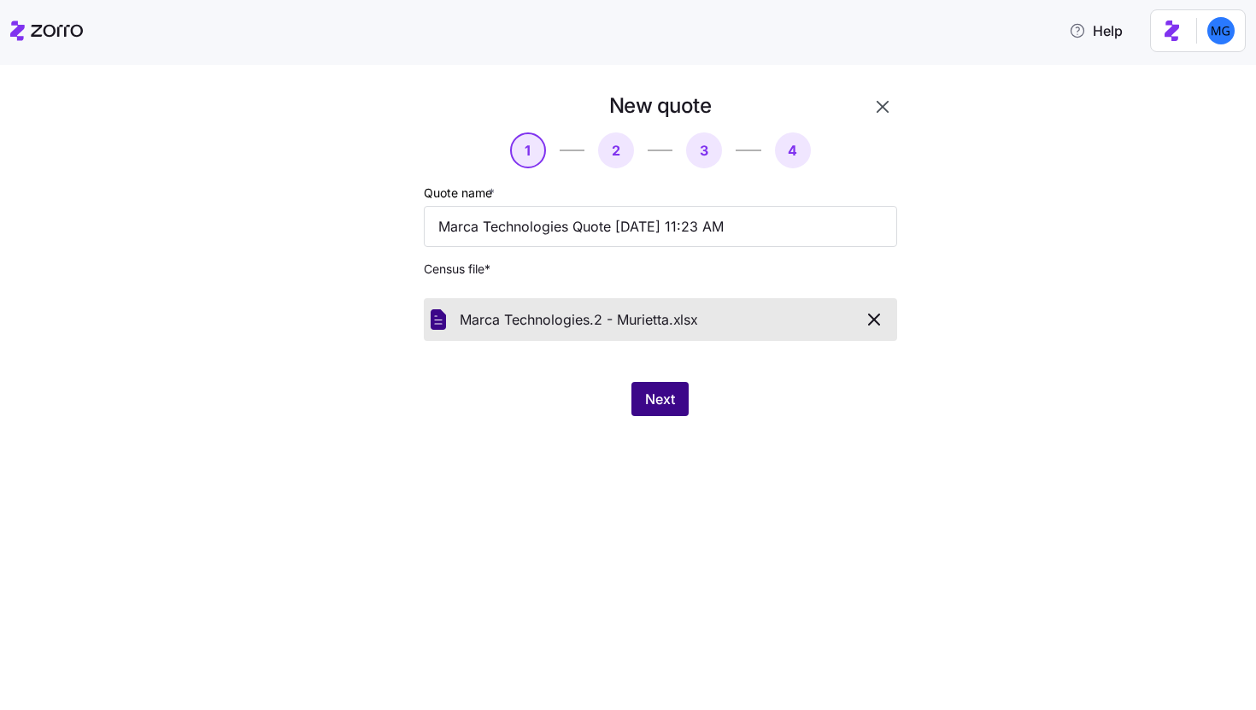
click at [675, 408] on span "Next" at bounding box center [660, 399] width 30 height 21
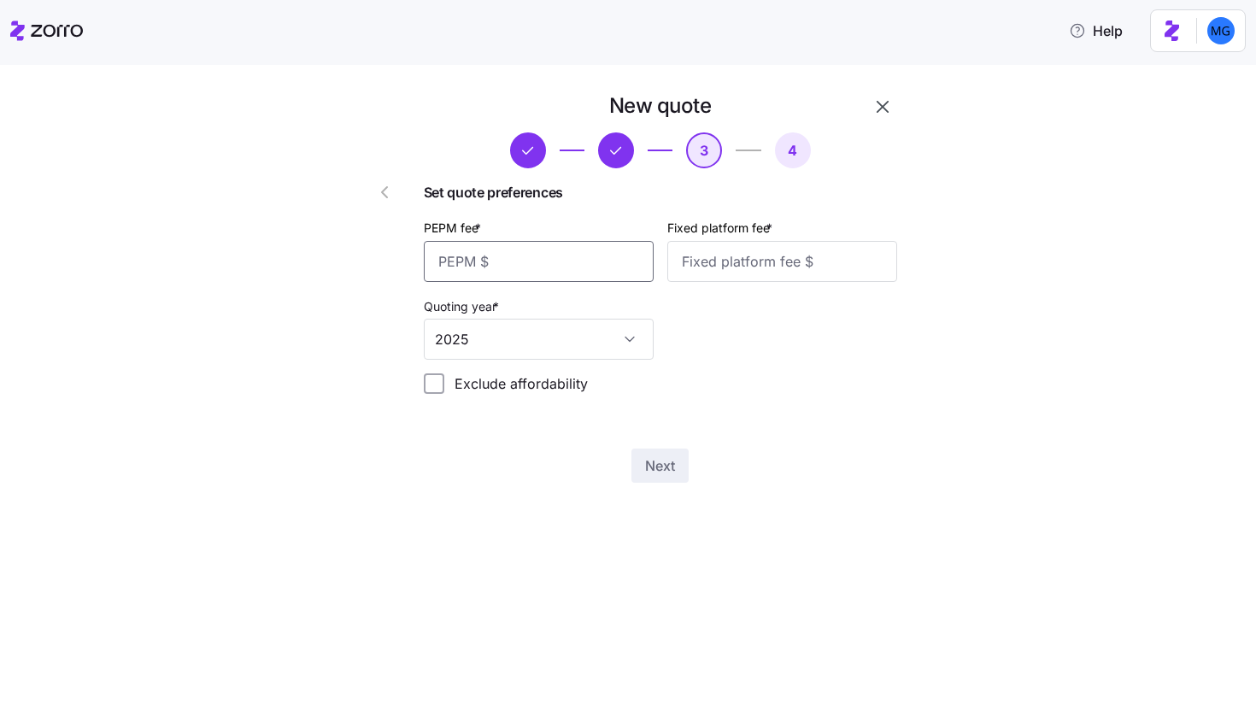
click at [587, 264] on input "PEPM fee *" at bounding box center [539, 261] width 230 height 41
type input "55"
click at [781, 279] on input "Fixed platform fee *" at bounding box center [782, 261] width 230 height 41
type input "100"
click at [690, 438] on div "New quote 3 4 Set quote preferences PEPM fee * 55 Fixed platform fee * 100 Quot…" at bounding box center [660, 287] width 487 height 404
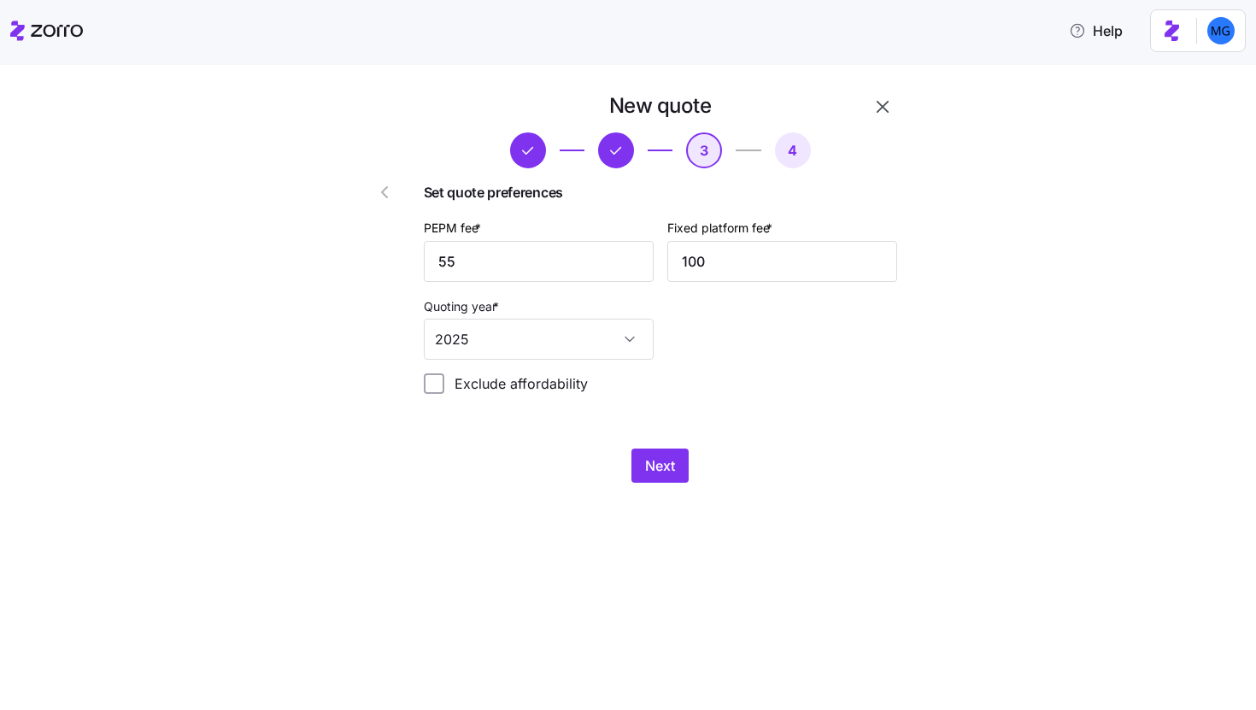
click at [690, 456] on div "Next" at bounding box center [660, 466] width 473 height 34
click at [677, 464] on button "Next" at bounding box center [660, 466] width 57 height 34
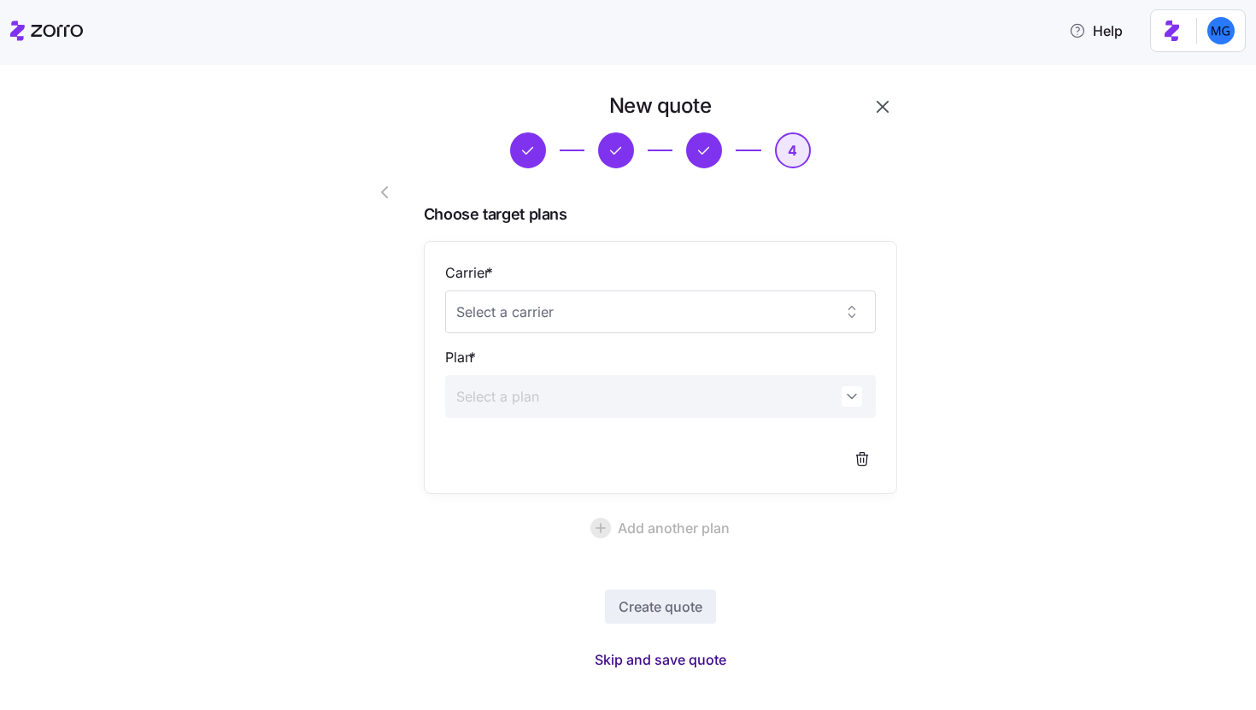
click at [667, 671] on button "Skip and save quote" at bounding box center [660, 659] width 159 height 31
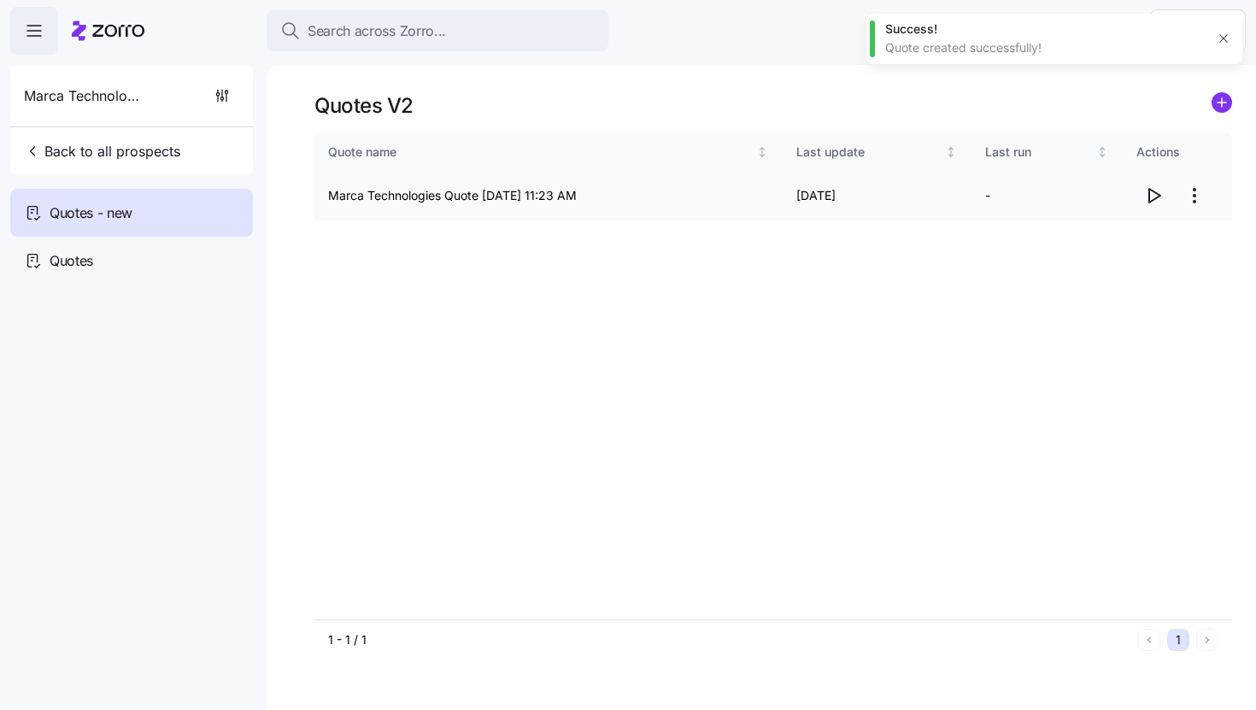
click at [1150, 197] on icon "button" at bounding box center [1153, 195] width 21 height 21
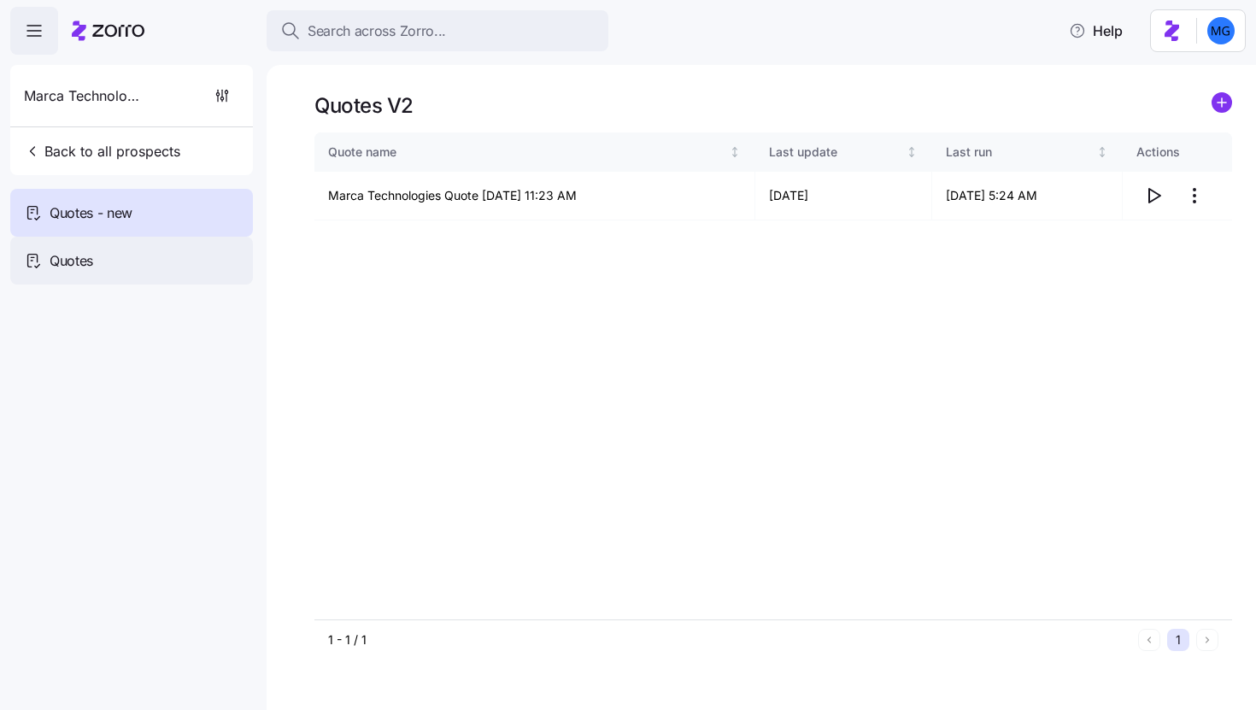
click at [156, 271] on div "Quotes" at bounding box center [131, 261] width 243 height 48
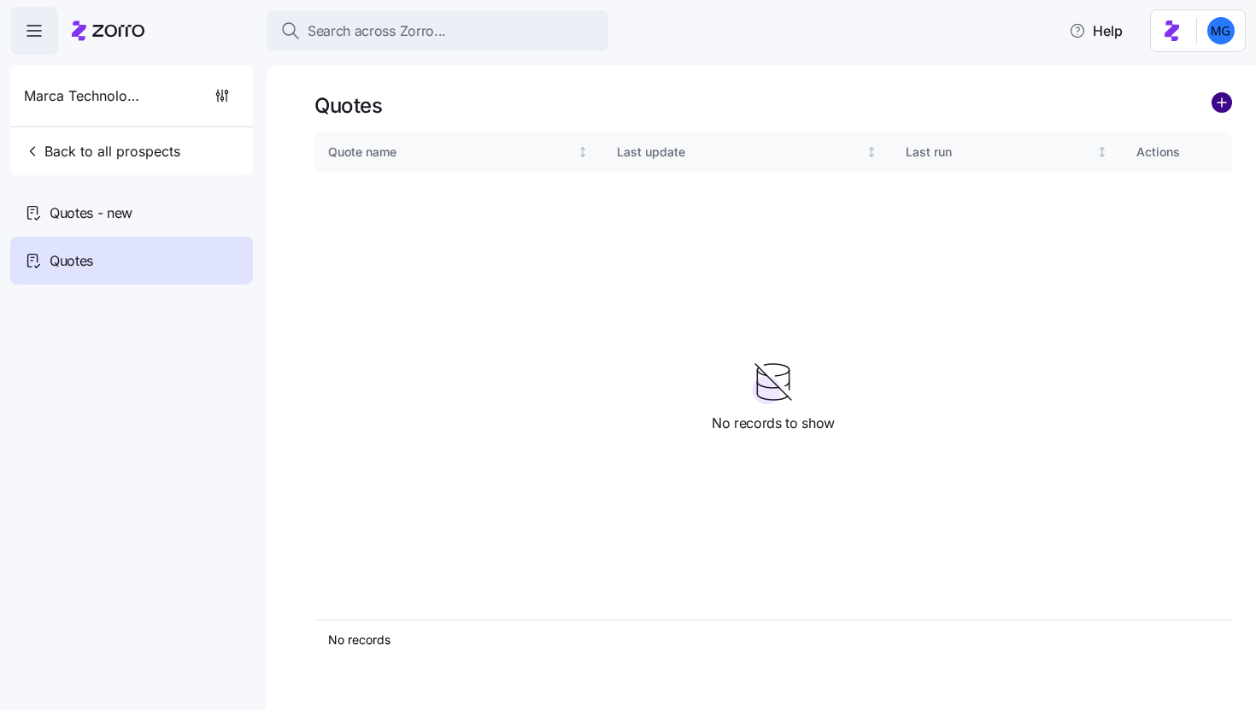
click at [1220, 105] on circle "add icon" at bounding box center [1222, 102] width 19 height 19
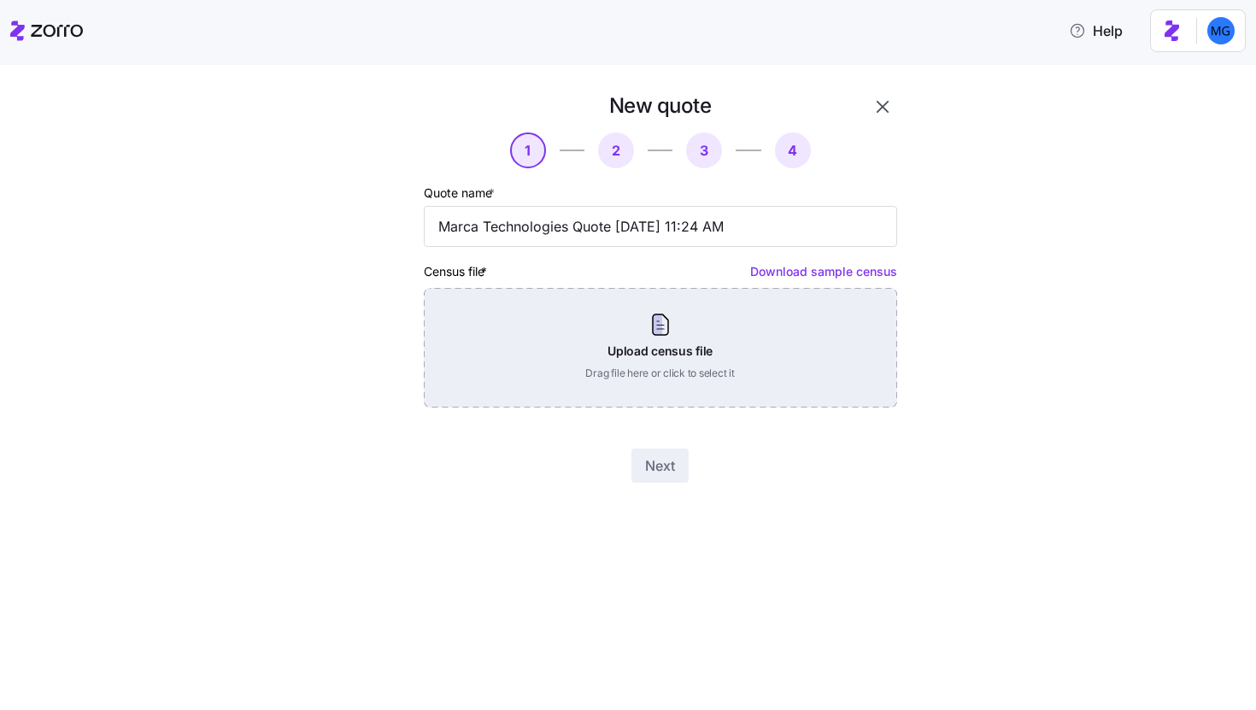
click at [724, 367] on div "Upload census file Drag file here or click to select it" at bounding box center [660, 348] width 473 height 120
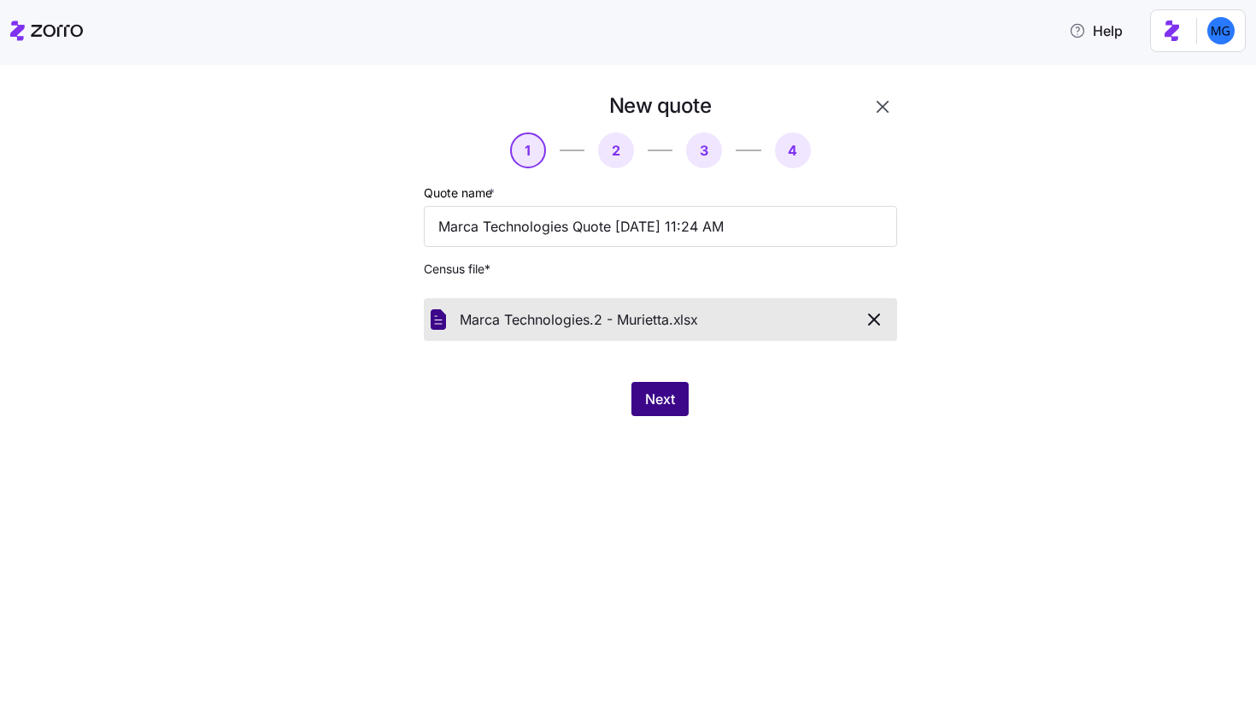
click at [679, 398] on button "Next" at bounding box center [660, 399] width 57 height 34
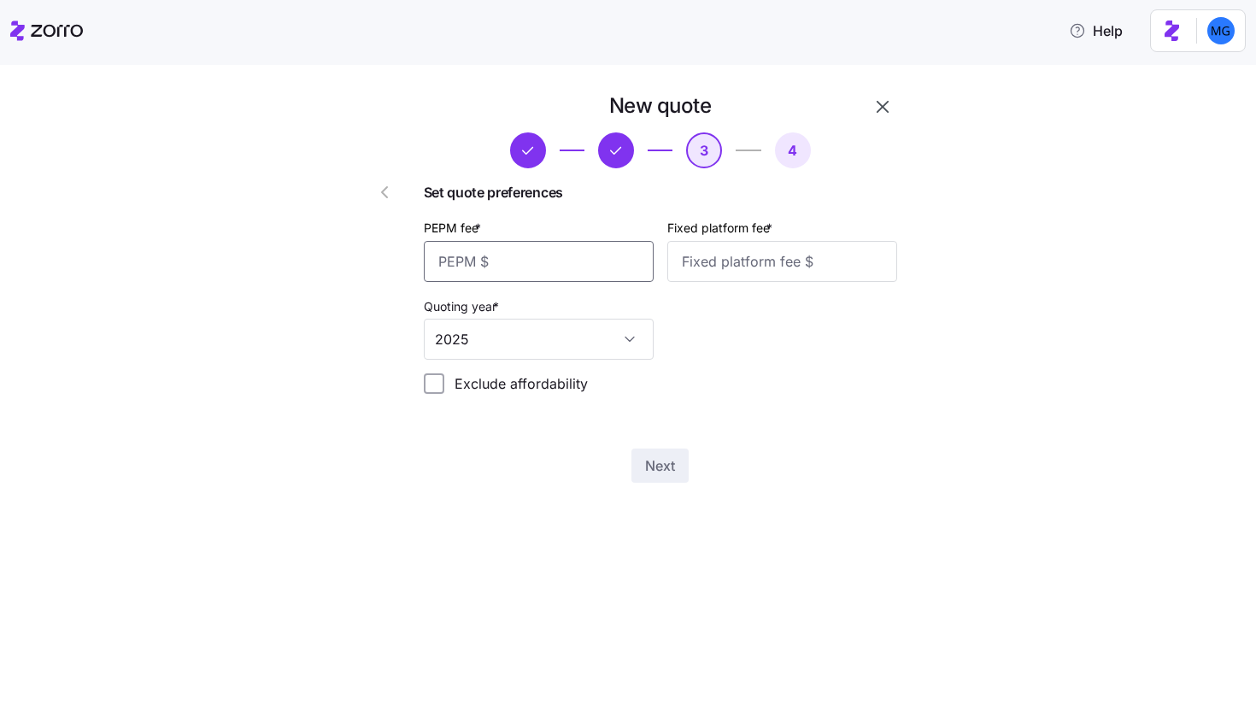
click at [609, 267] on input "PEPM fee *" at bounding box center [539, 261] width 230 height 41
type input "55"
type input "2"
type input "100"
click at [650, 456] on button "Next" at bounding box center [660, 466] width 57 height 34
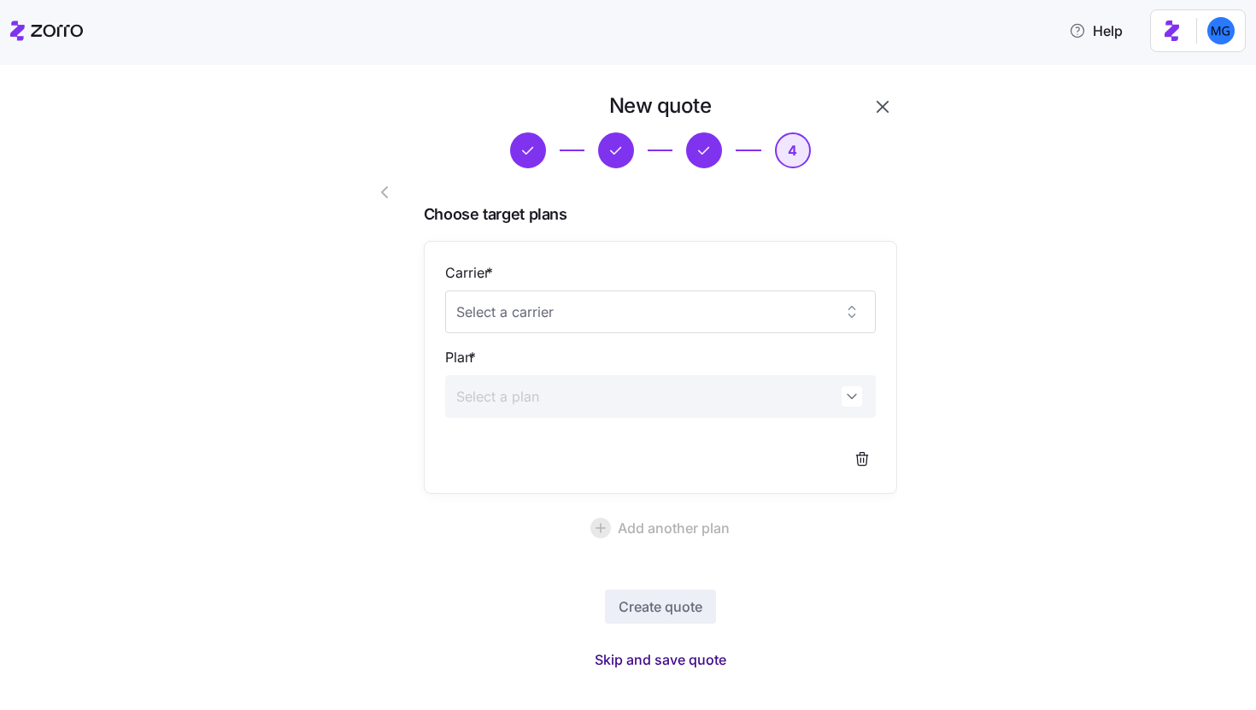
click at [674, 656] on span "Skip and save quote" at bounding box center [661, 660] width 132 height 21
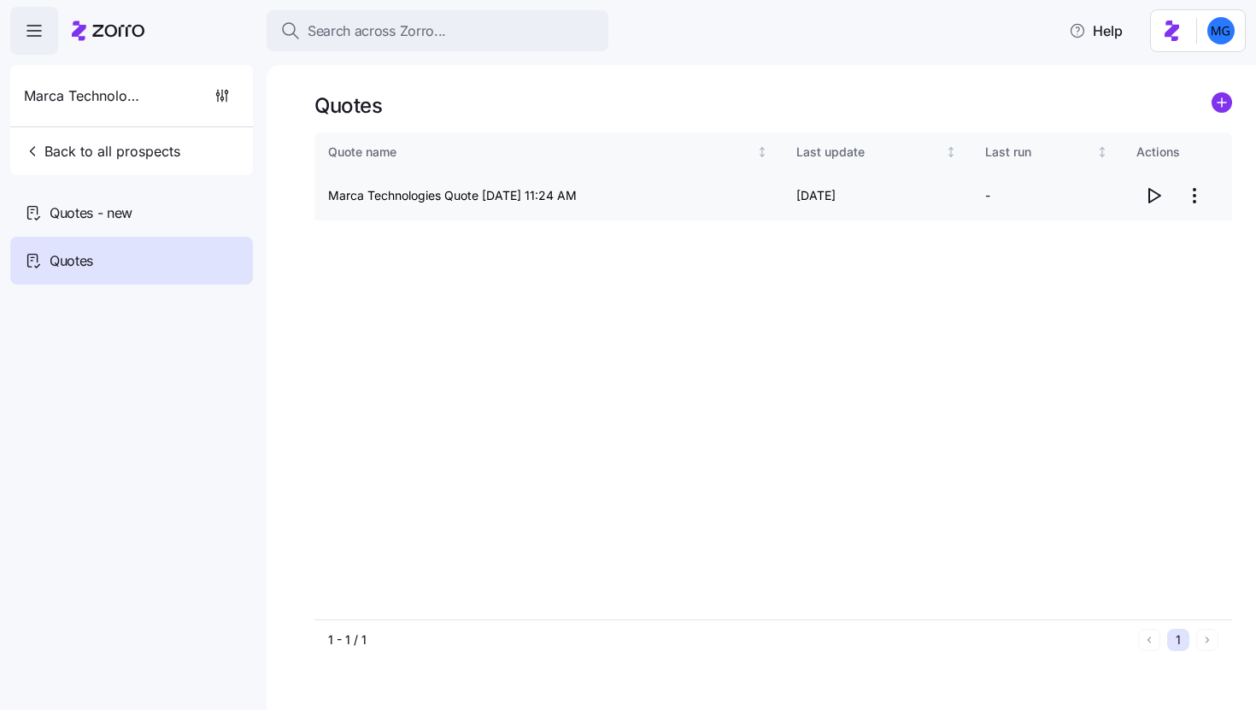
click at [1155, 197] on icon "button" at bounding box center [1153, 195] width 21 height 21
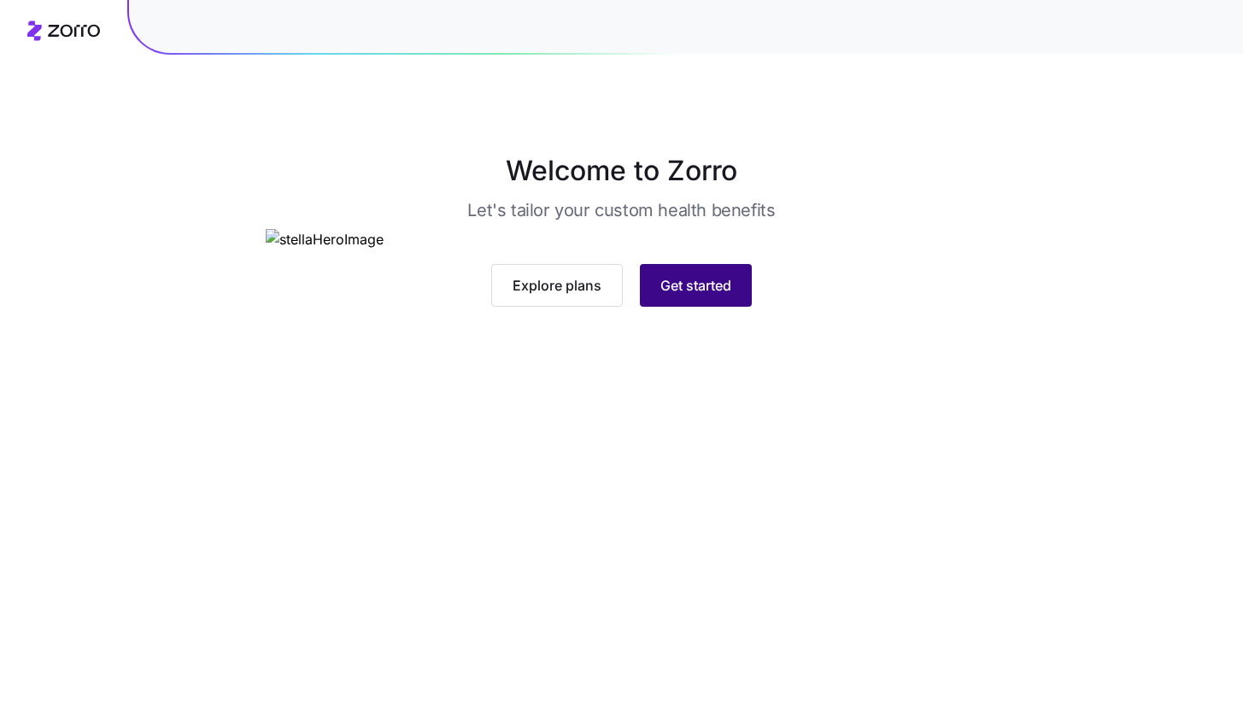
click at [742, 307] on button "Get started" at bounding box center [696, 285] width 112 height 43
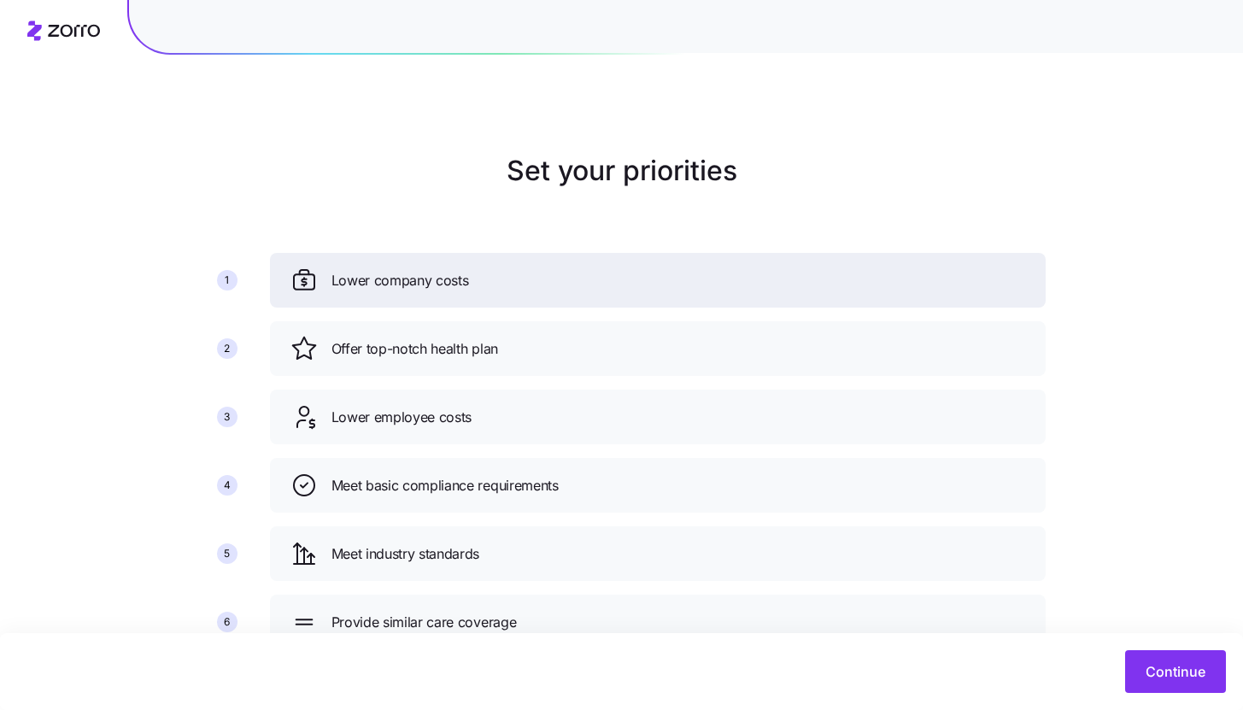
click at [886, 292] on div "Lower company costs" at bounding box center [658, 280] width 735 height 27
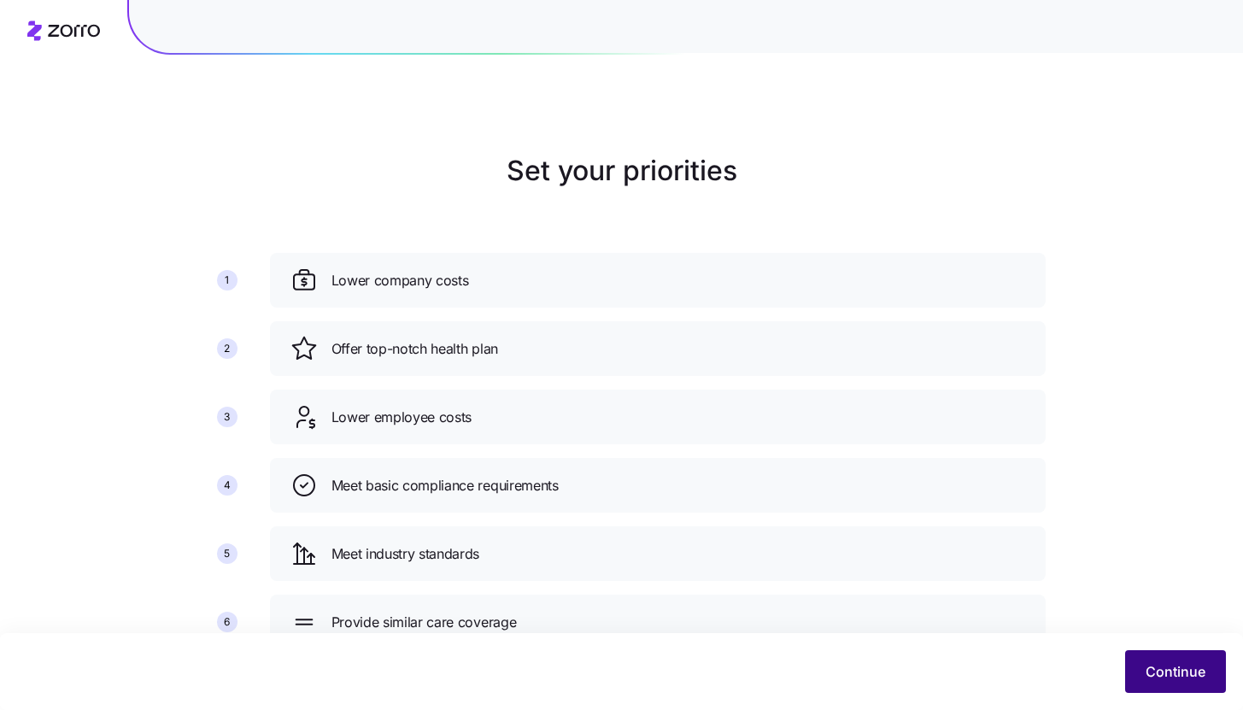
click at [1176, 661] on button "Continue" at bounding box center [1176, 671] width 101 height 43
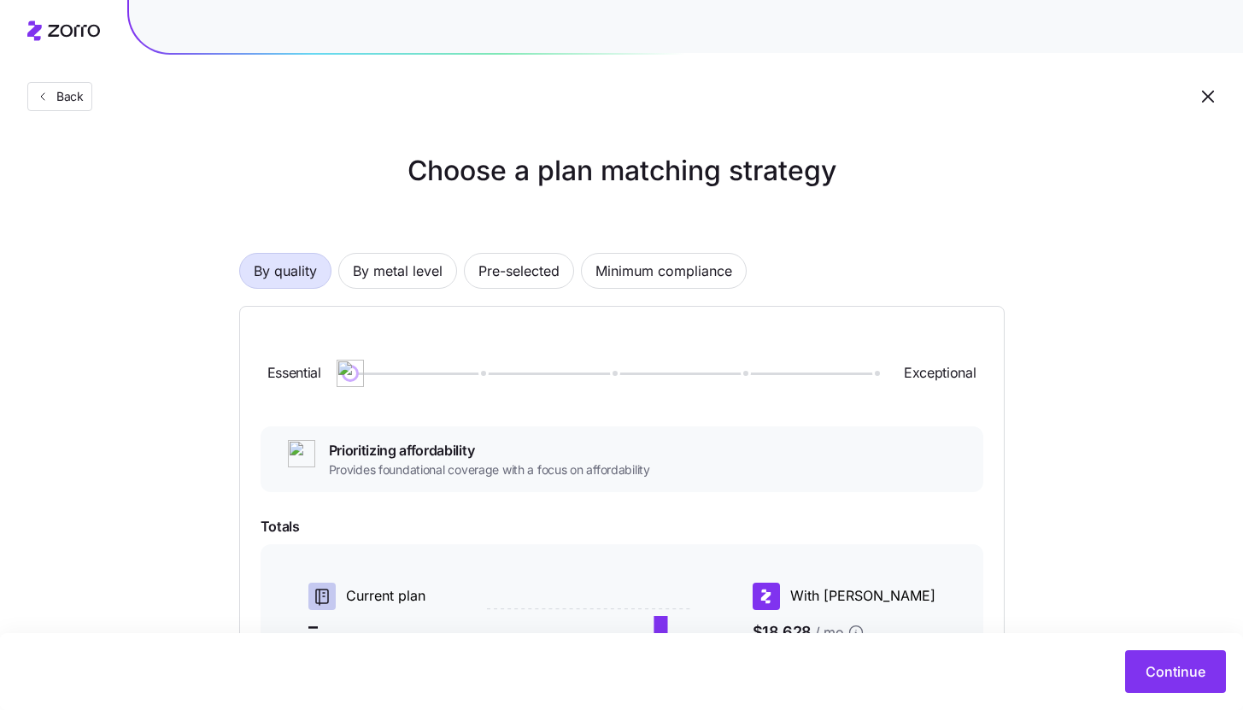
click at [1201, 91] on icon "button" at bounding box center [1208, 96] width 21 height 21
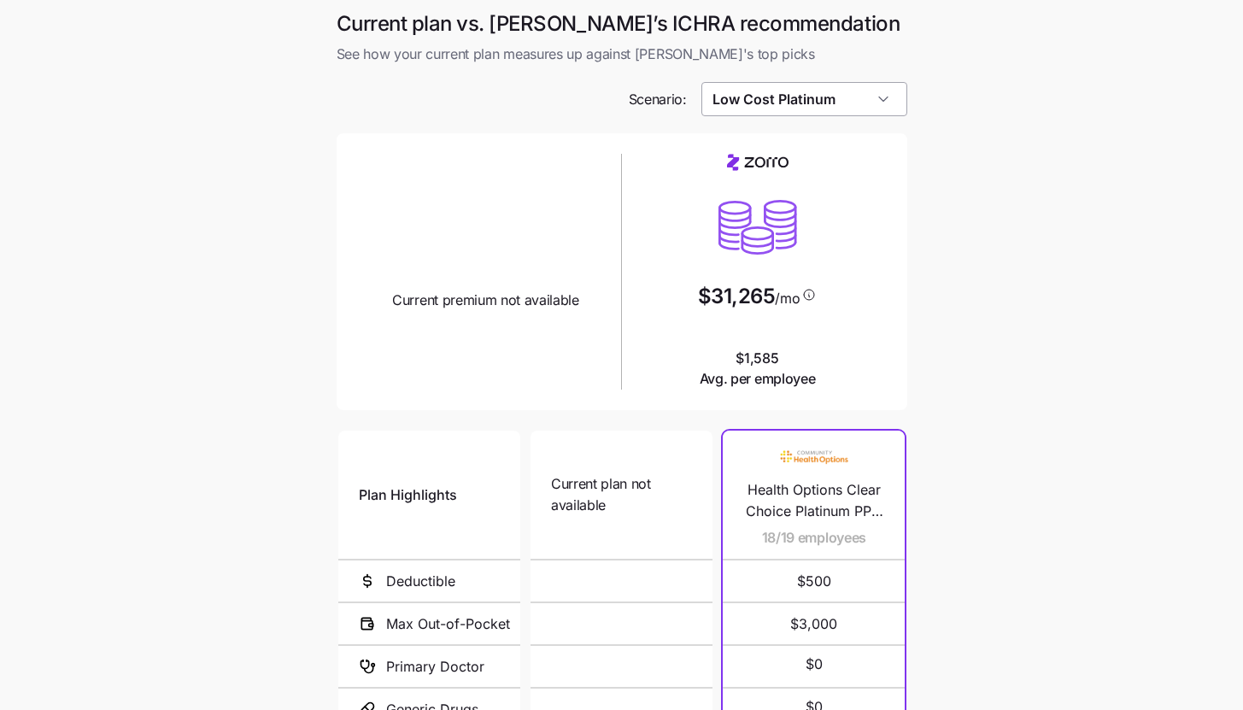
click at [863, 109] on input "Low Cost Platinum" at bounding box center [805, 99] width 206 height 34
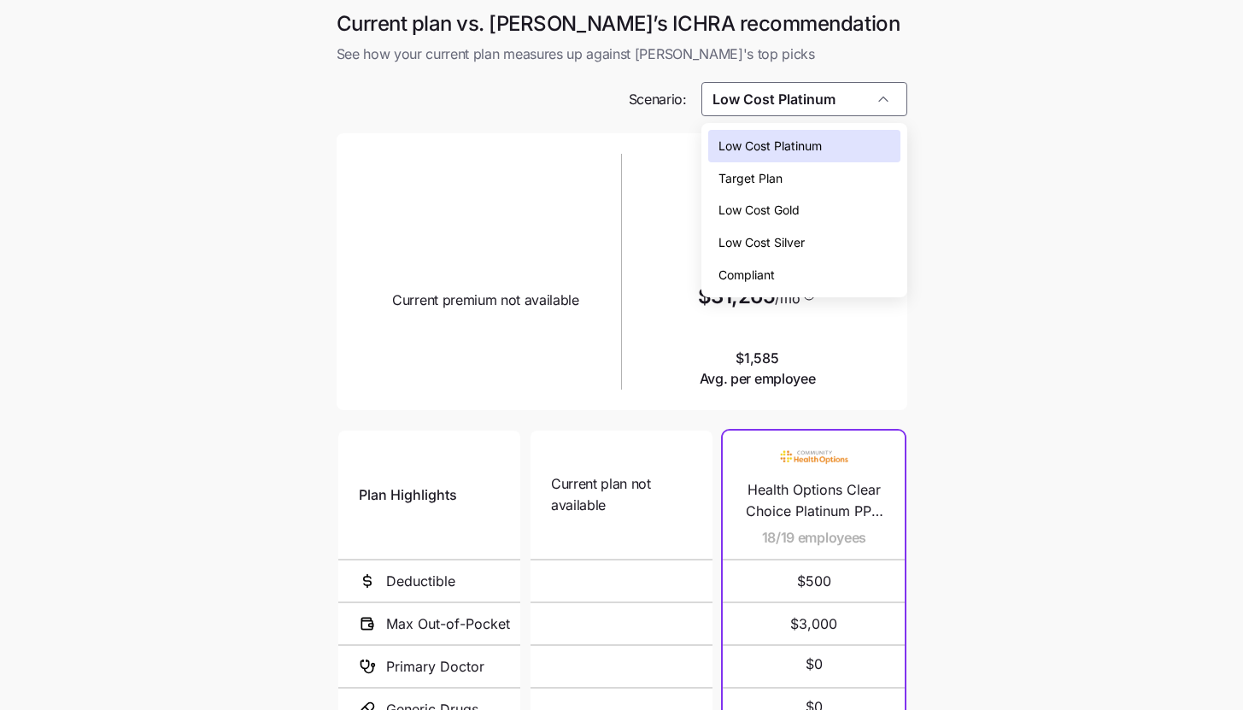
click at [870, 236] on div "Low Cost Silver" at bounding box center [804, 242] width 192 height 32
type input "Low Cost Silver"
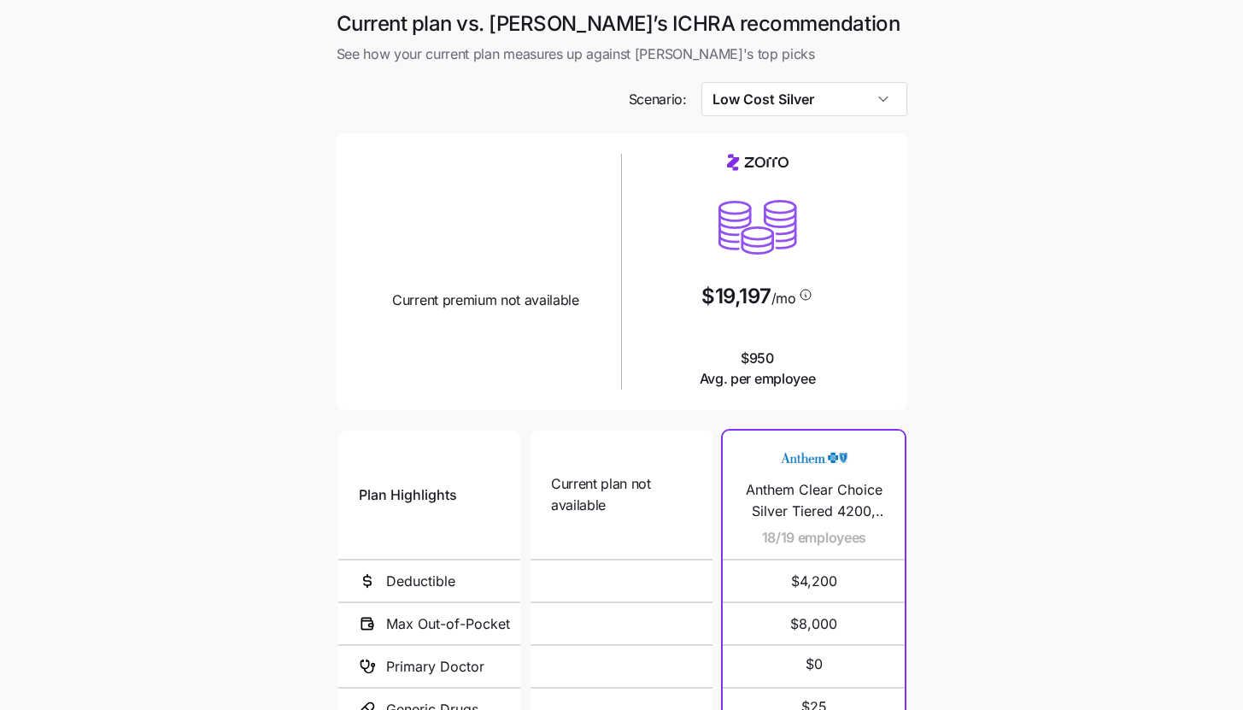
scroll to position [221, 0]
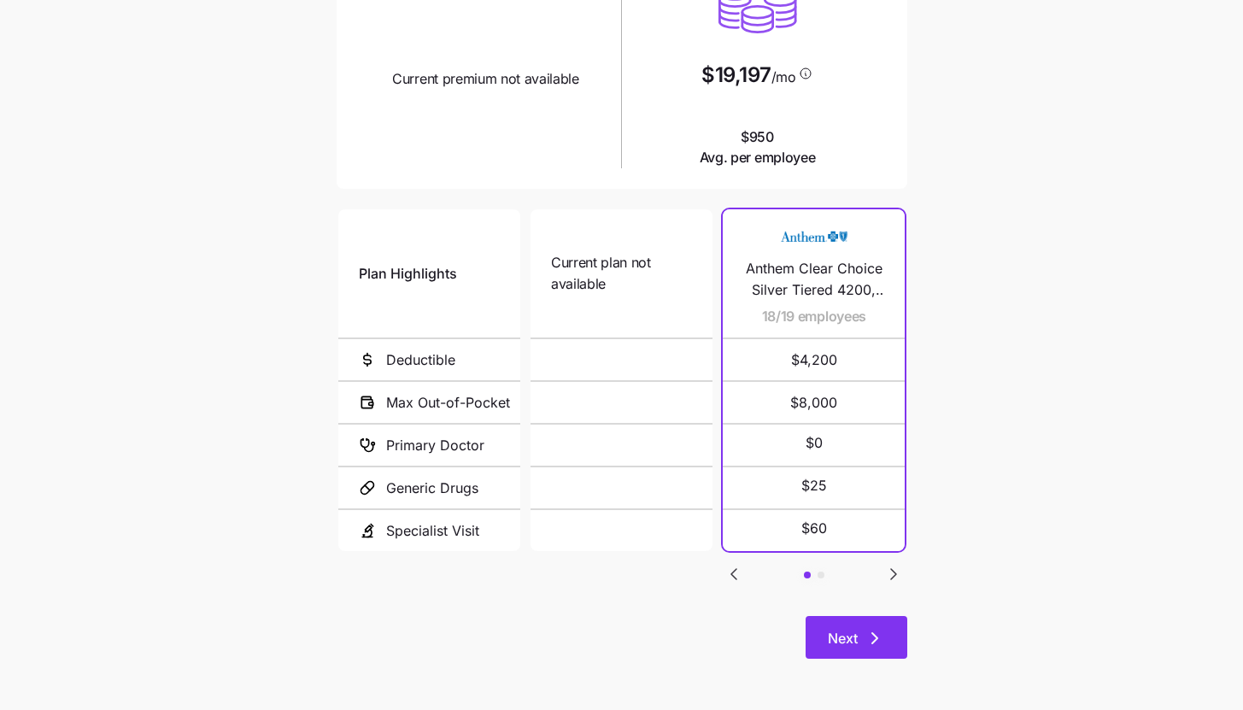
click at [894, 652] on button "Next" at bounding box center [857, 637] width 102 height 43
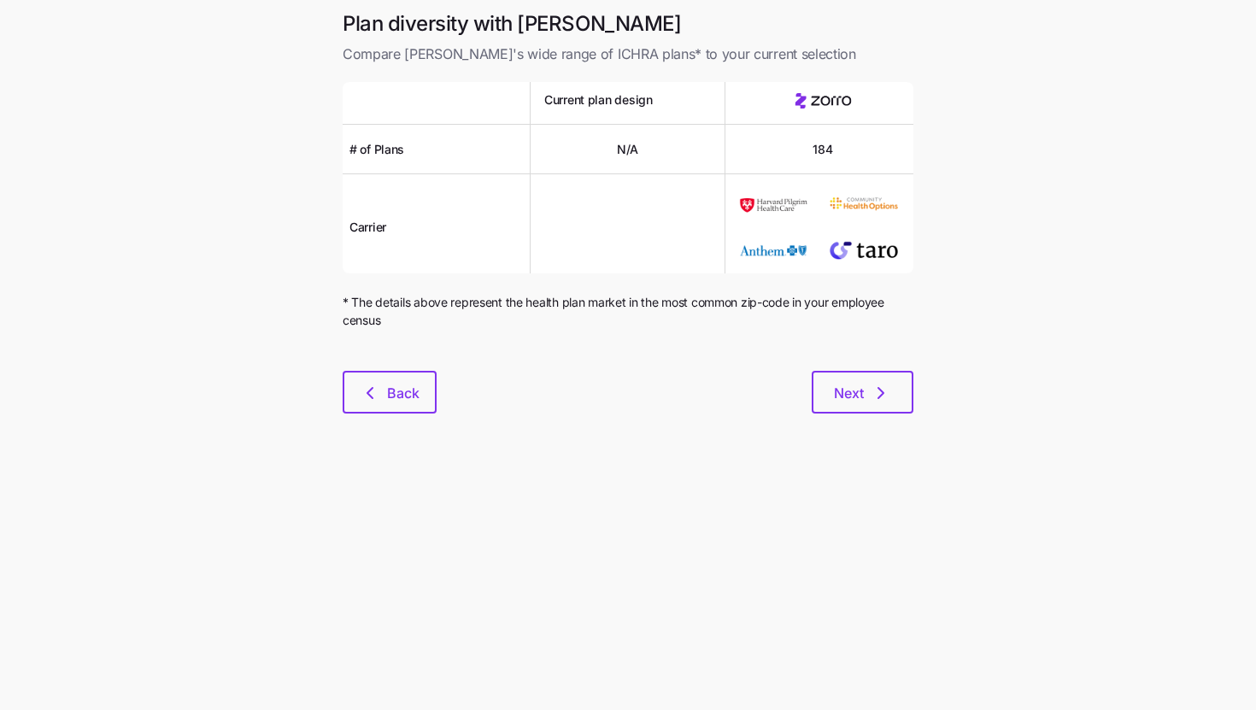
click at [887, 418] on div "Plan diversity with Zorro Compare [PERSON_NAME]'s wide range of ICHRA plans* to…" at bounding box center [628, 222] width 598 height 424
click at [889, 379] on button "Next" at bounding box center [863, 392] width 102 height 43
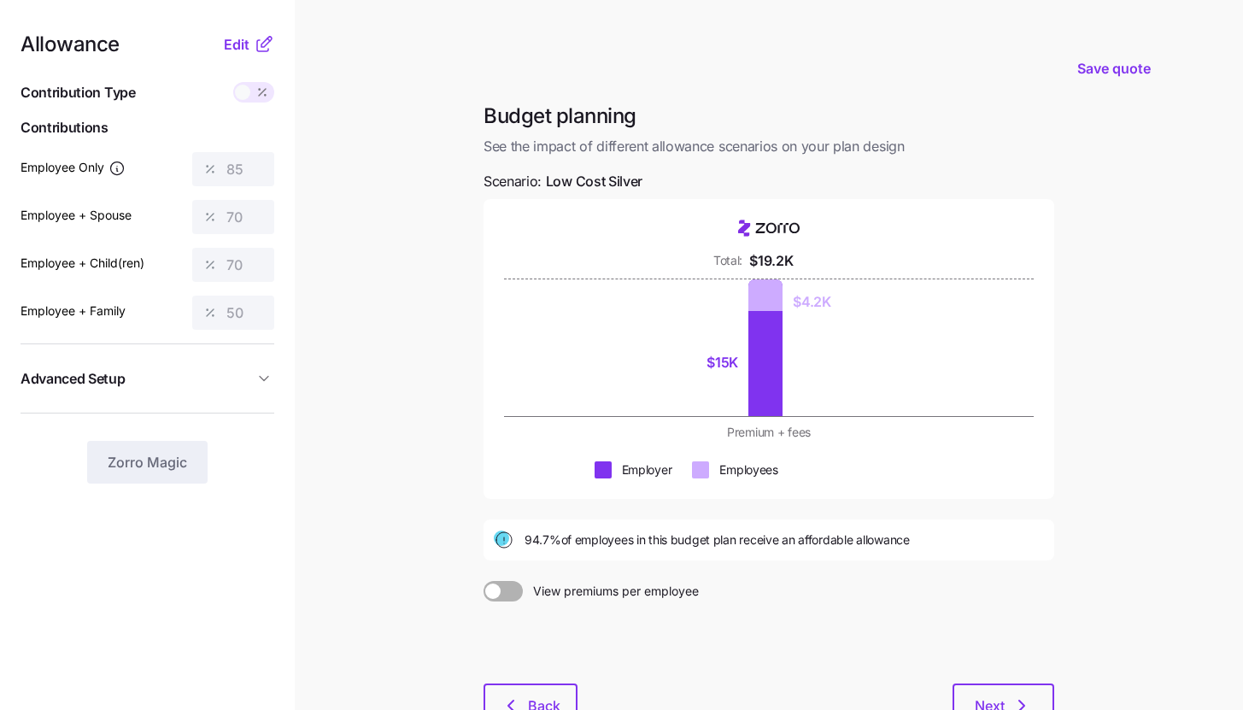
click at [256, 37] on icon at bounding box center [264, 44] width 21 height 21
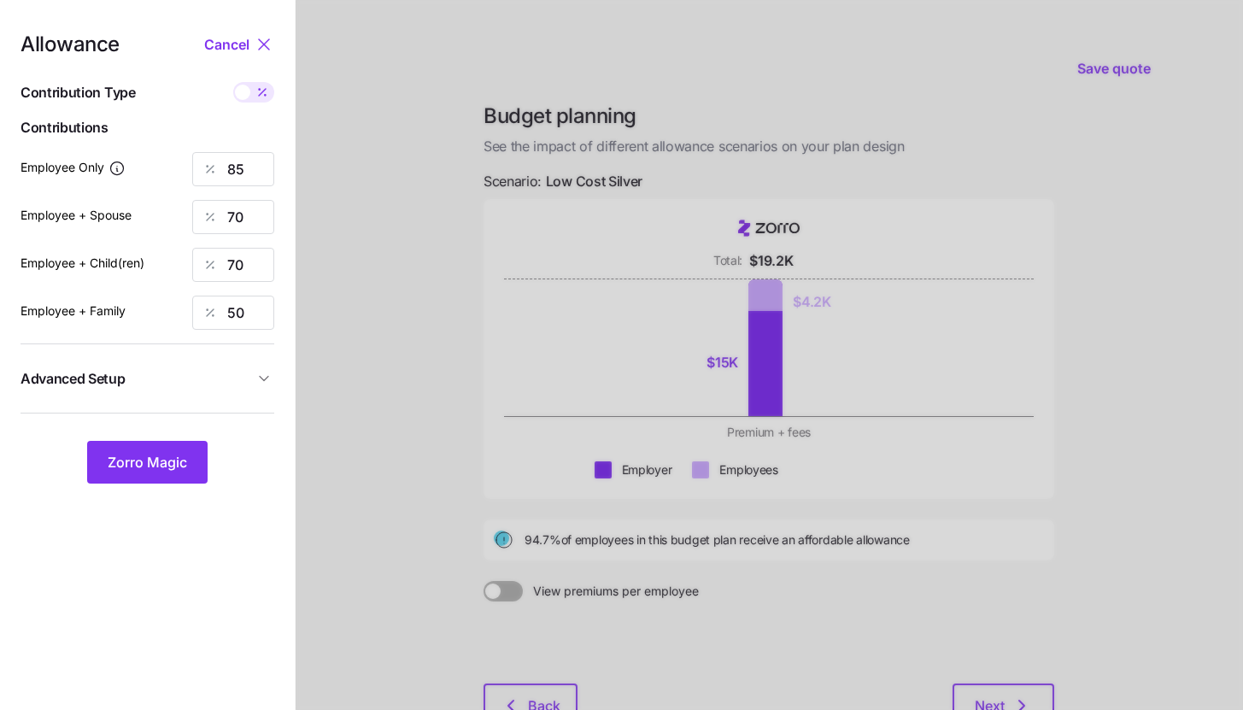
click at [226, 385] on span "Advanced Setup" at bounding box center [137, 378] width 233 height 21
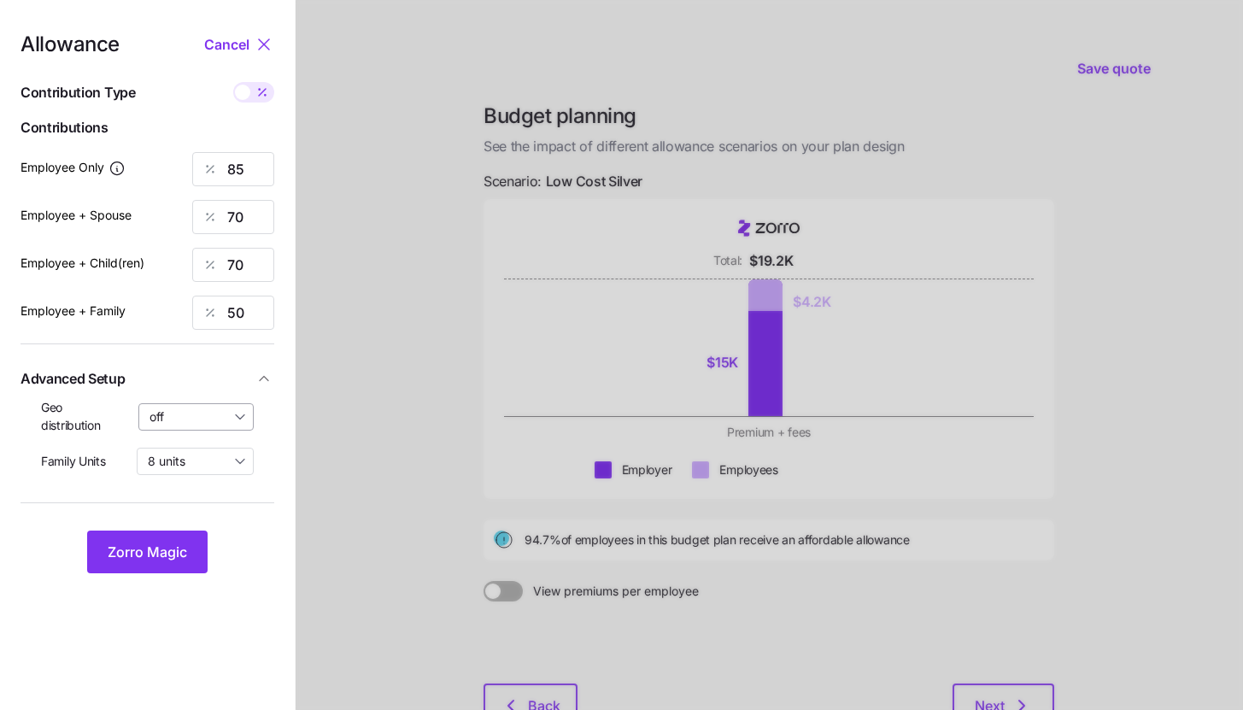
click at [226, 426] on input "off" at bounding box center [196, 416] width 116 height 27
click at [221, 514] on div "By state (2)" at bounding box center [196, 516] width 101 height 29
type input "By state (2)"
click at [196, 541] on button "Zorro Magic" at bounding box center [147, 552] width 121 height 43
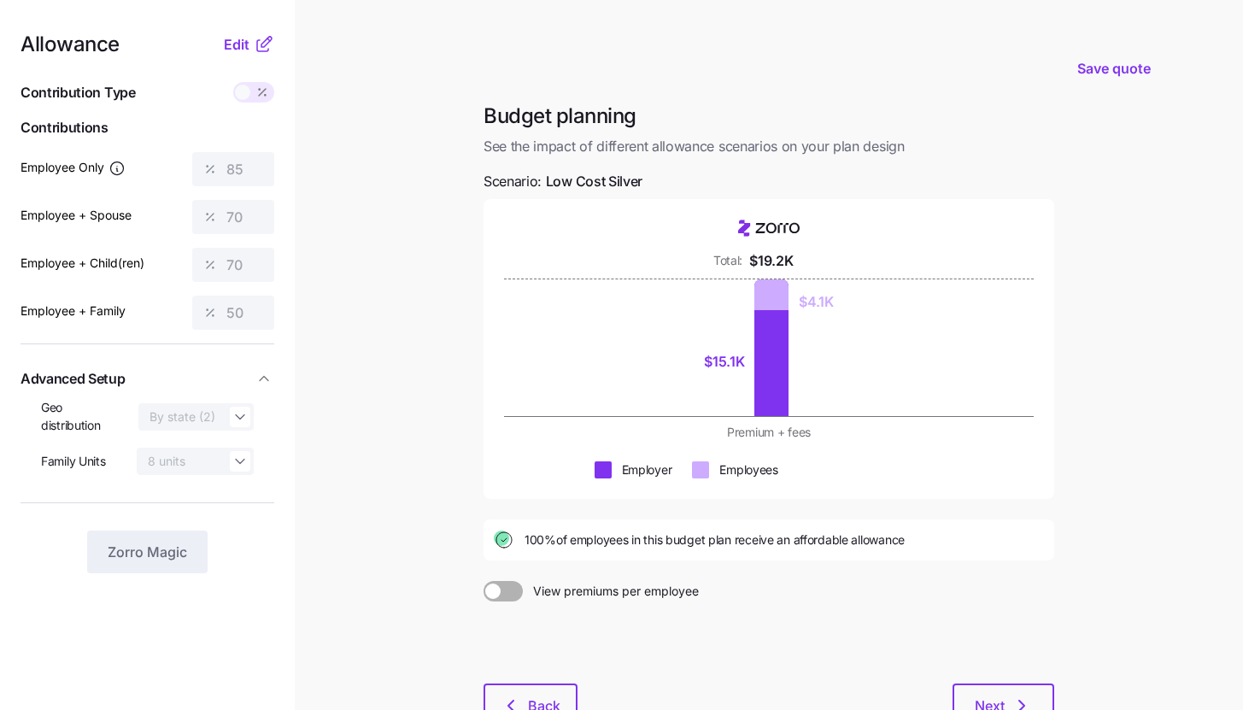
click at [262, 37] on icon at bounding box center [264, 44] width 21 height 21
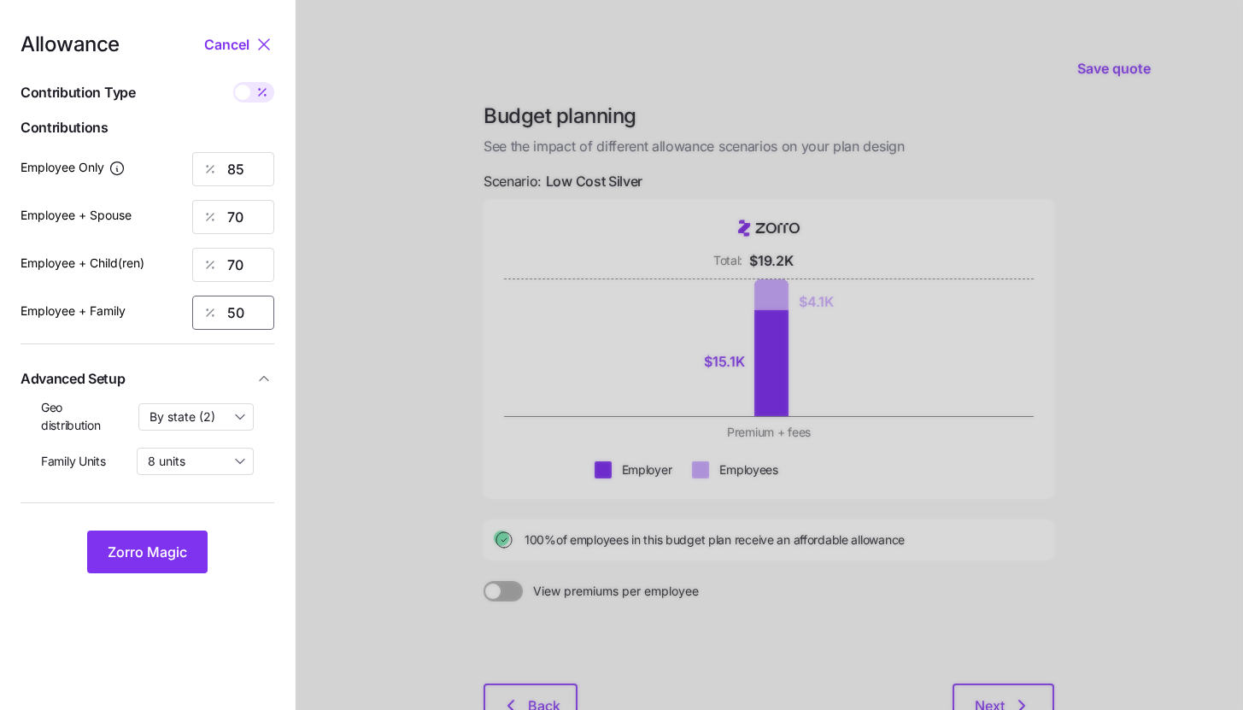
click at [263, 303] on input "50" at bounding box center [233, 313] width 82 height 34
type input "70"
click at [168, 559] on span "Zorro Magic" at bounding box center [147, 552] width 79 height 21
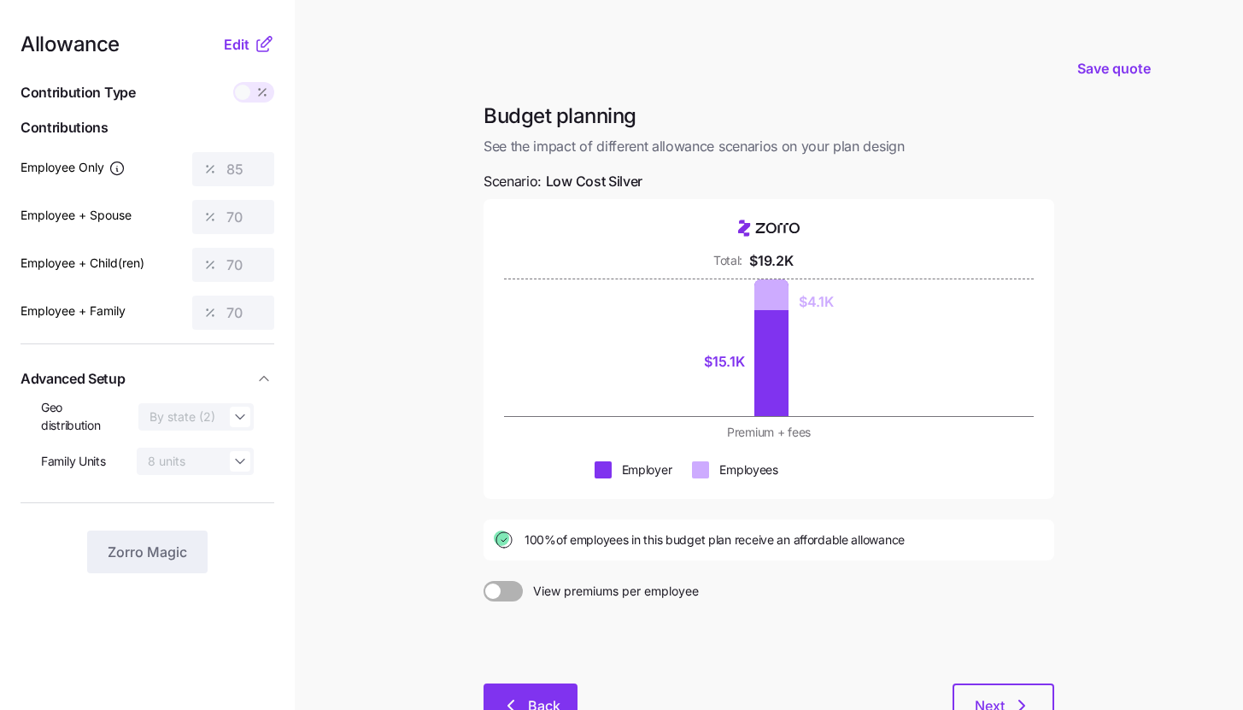
click at [526, 699] on span "Back" at bounding box center [531, 706] width 50 height 21
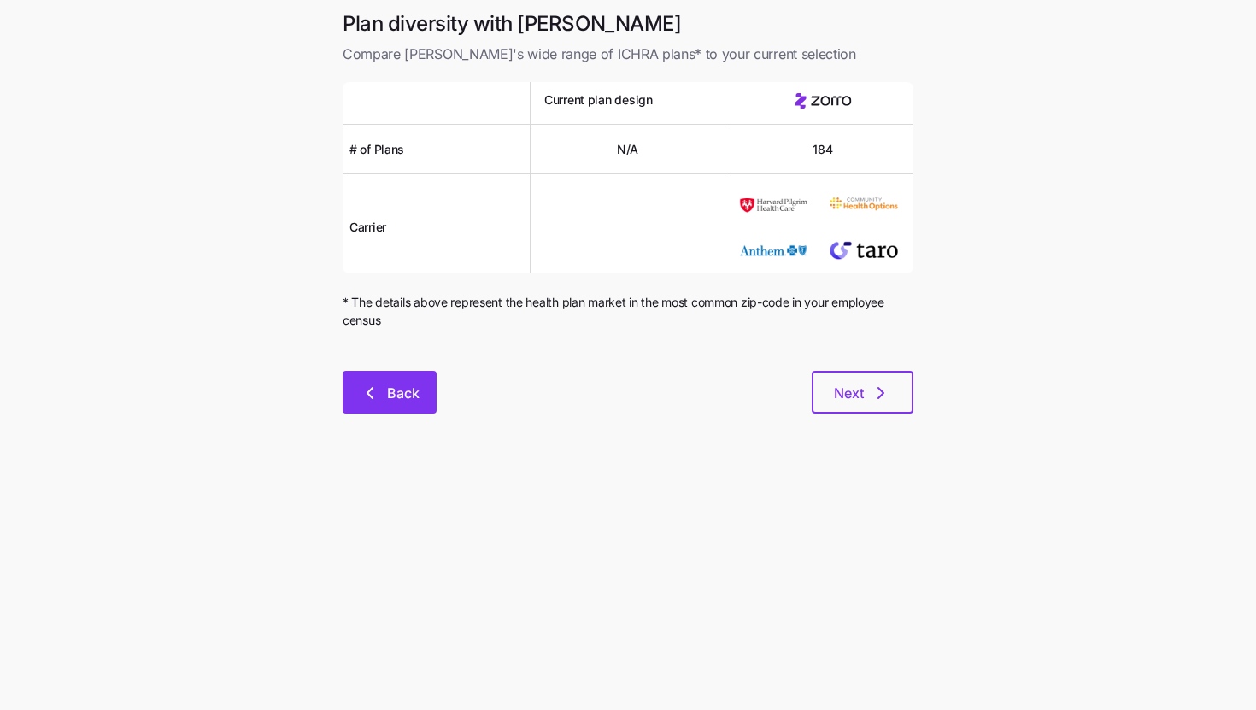
click at [394, 381] on button "Back" at bounding box center [390, 392] width 94 height 43
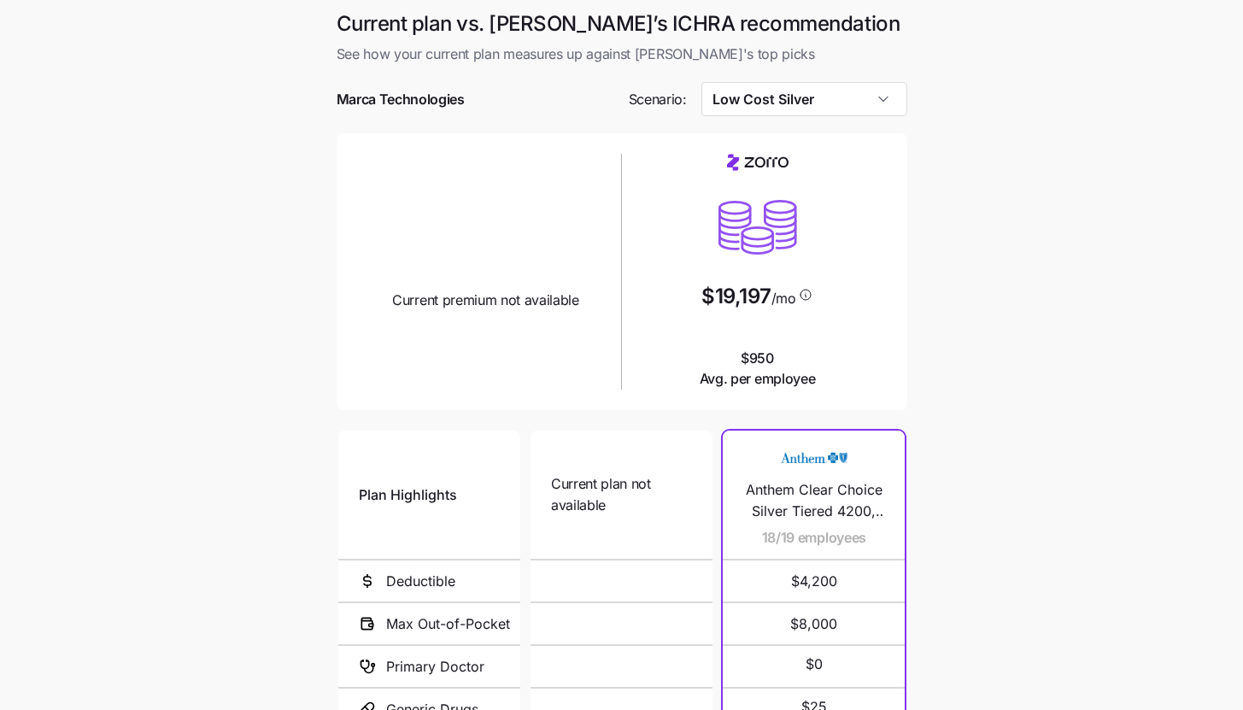
scroll to position [221, 0]
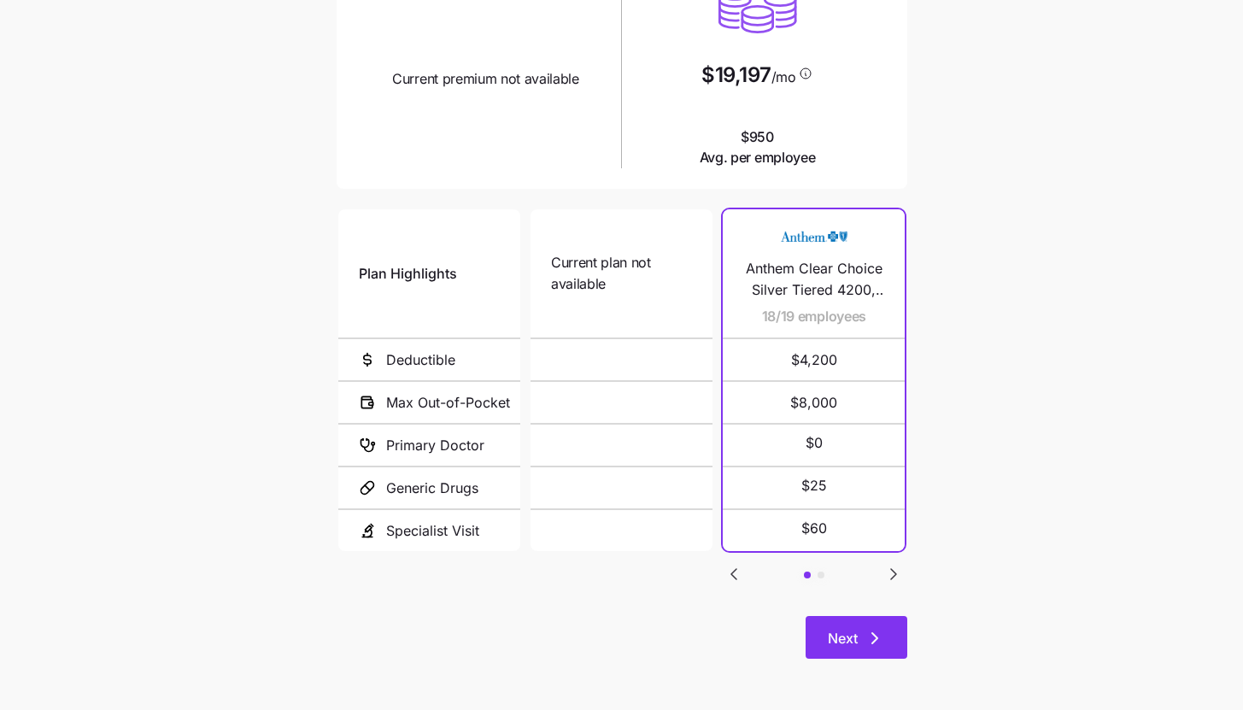
click at [879, 628] on button "Next" at bounding box center [857, 637] width 102 height 43
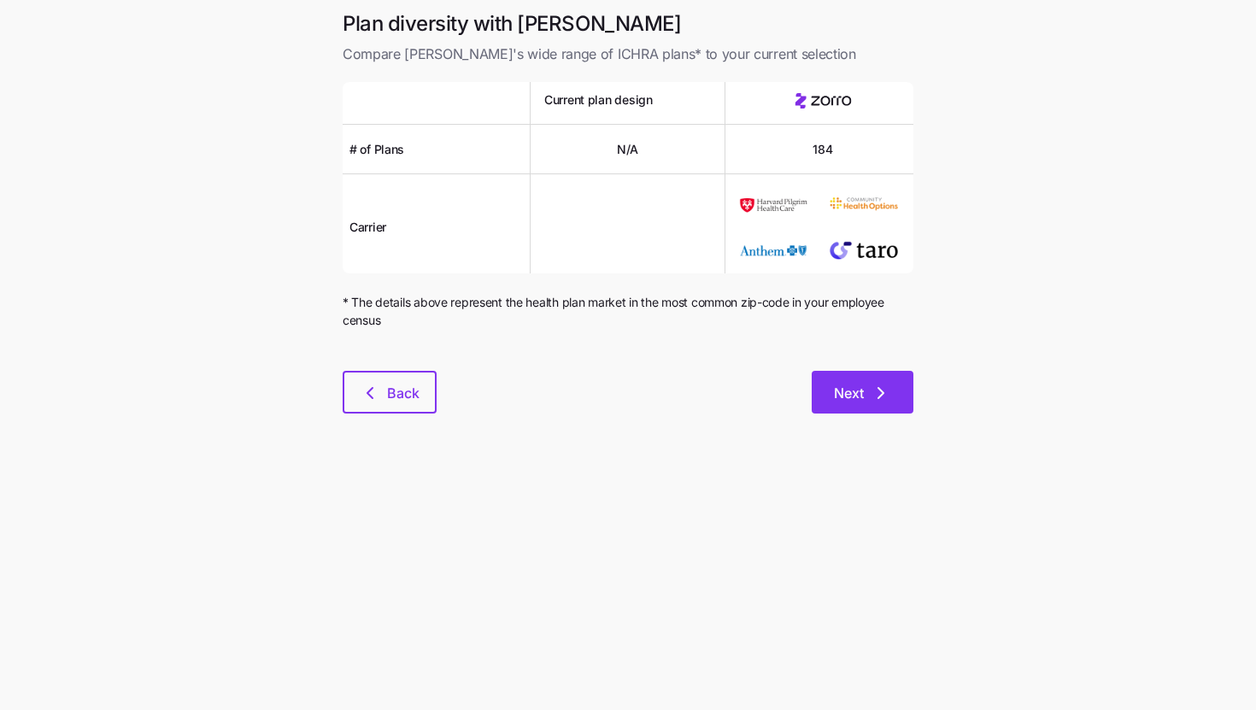
click at [882, 395] on icon "button" at bounding box center [881, 393] width 5 height 10
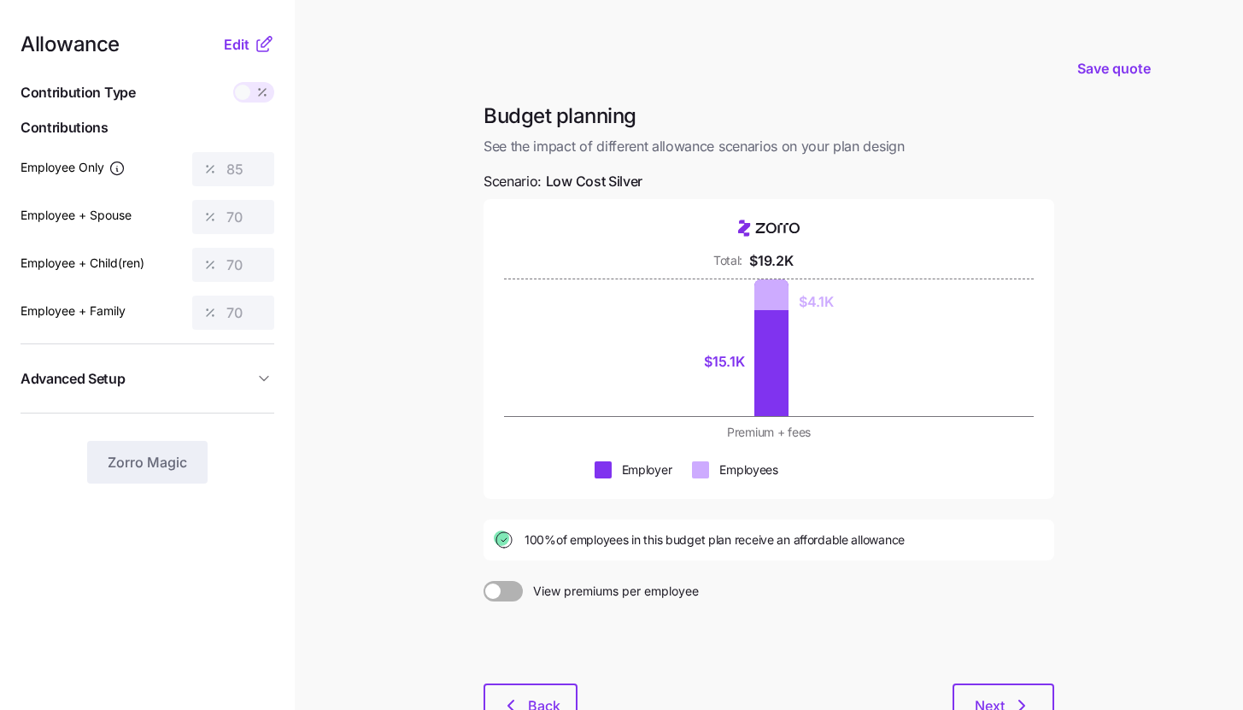
scroll to position [126, 0]
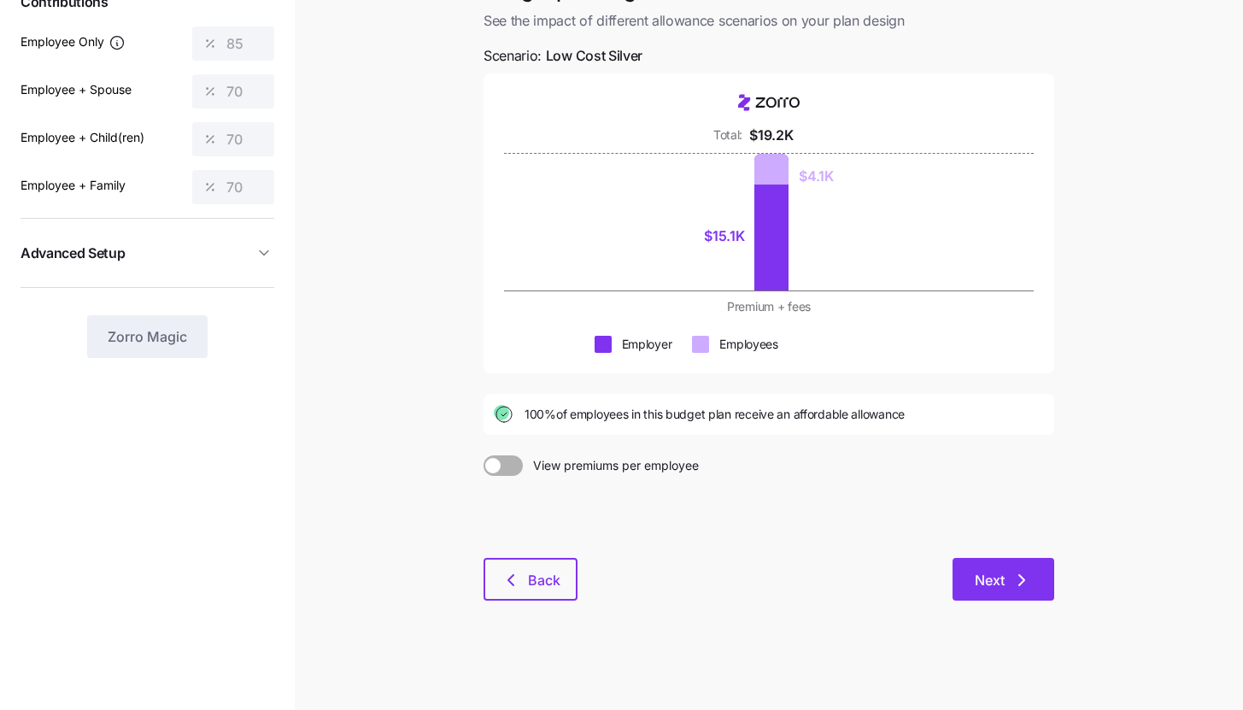
click at [998, 570] on button "Next" at bounding box center [1004, 579] width 102 height 43
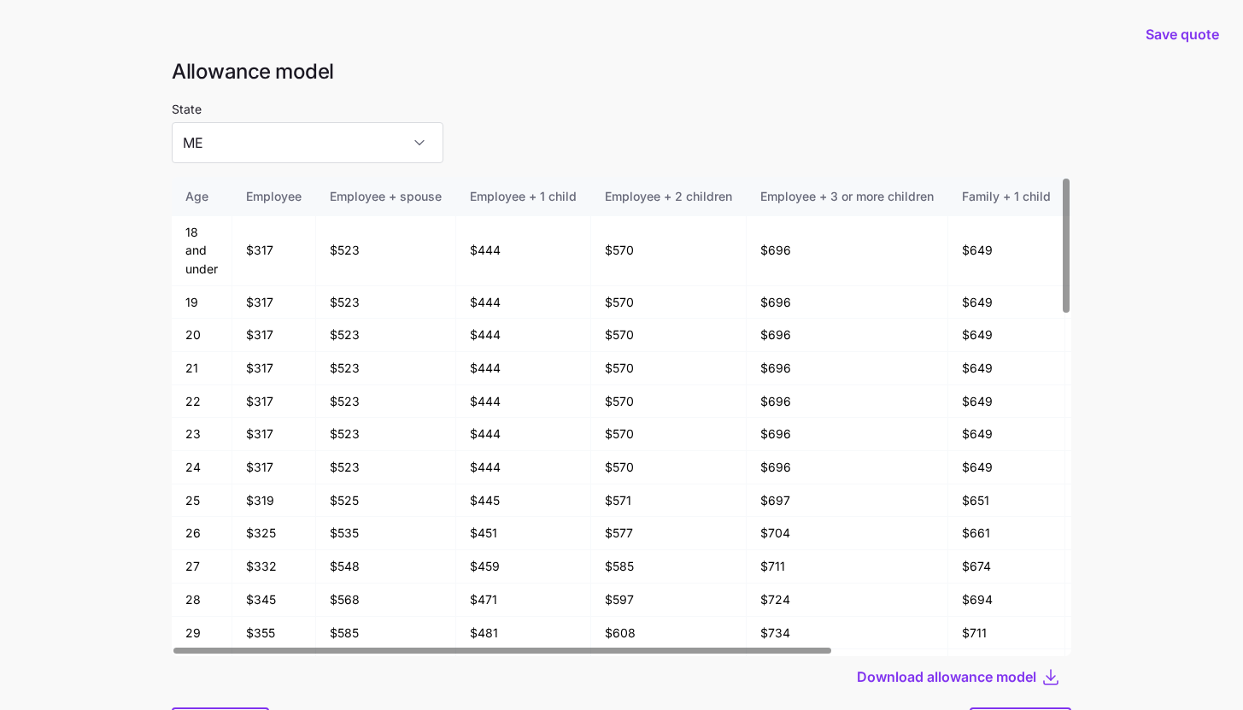
scroll to position [91, 0]
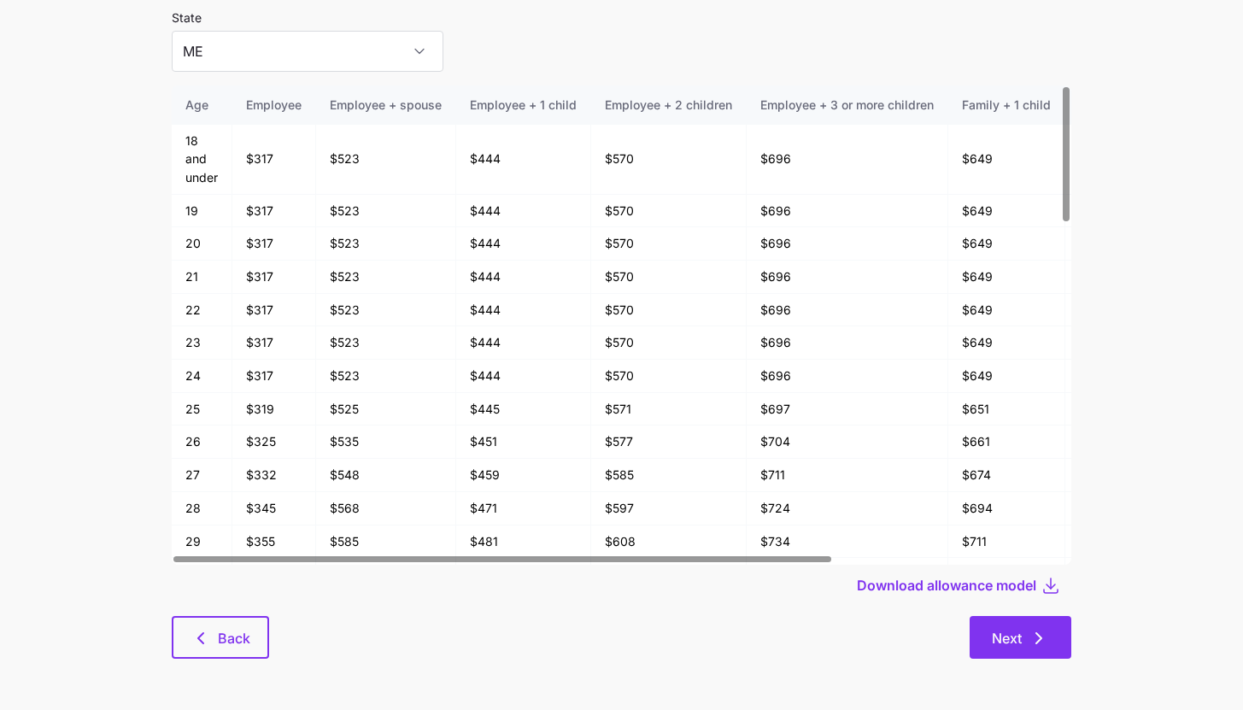
click at [1024, 630] on span "Next" at bounding box center [1020, 638] width 57 height 21
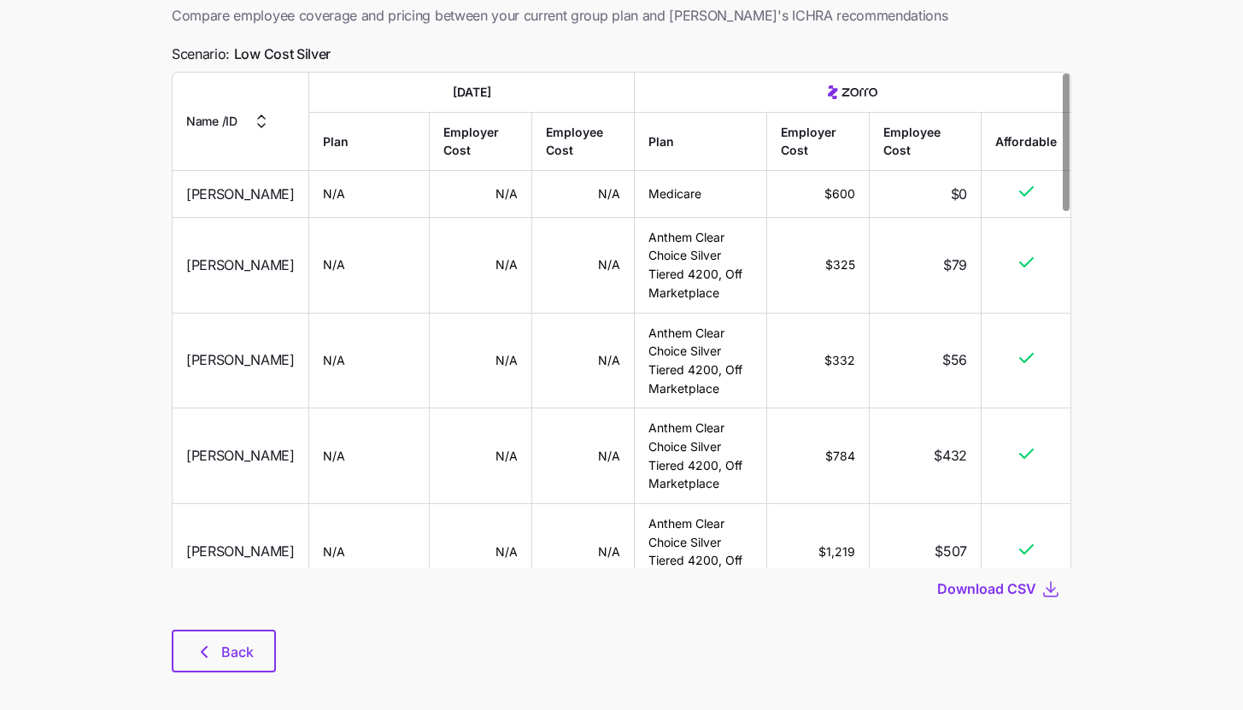
scroll to position [121, 0]
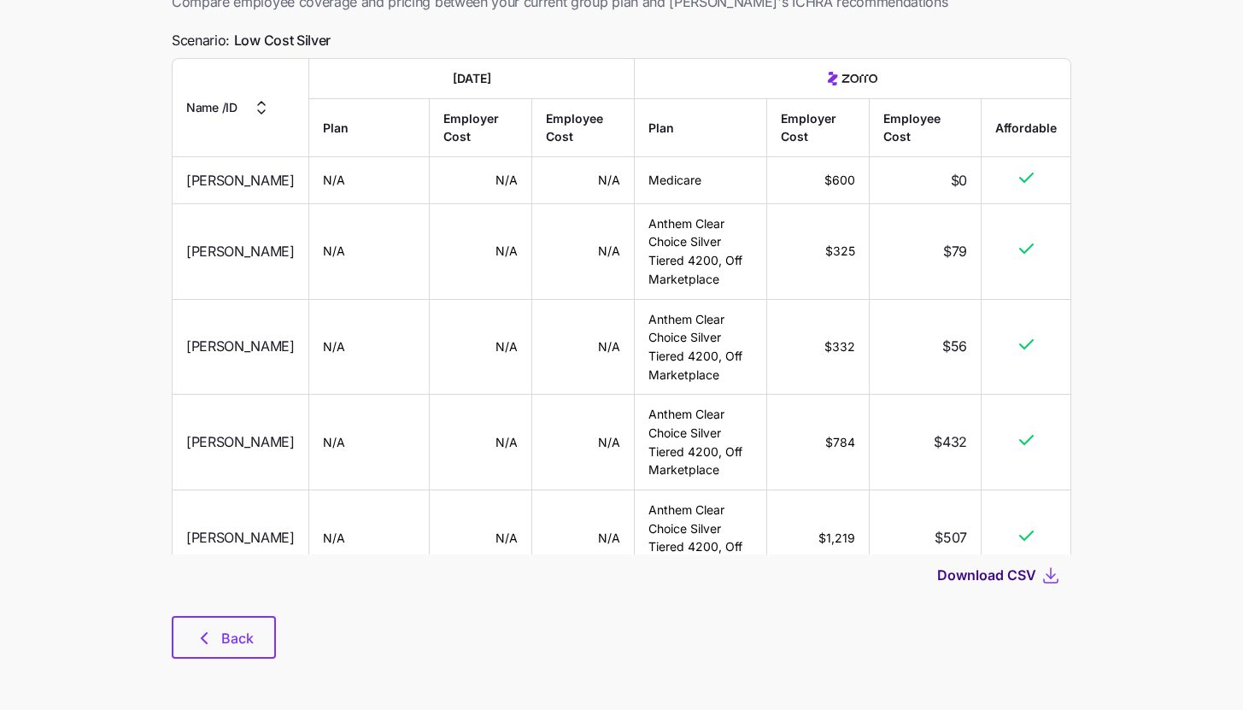
click at [1020, 573] on span "Download CSV" at bounding box center [987, 575] width 99 height 21
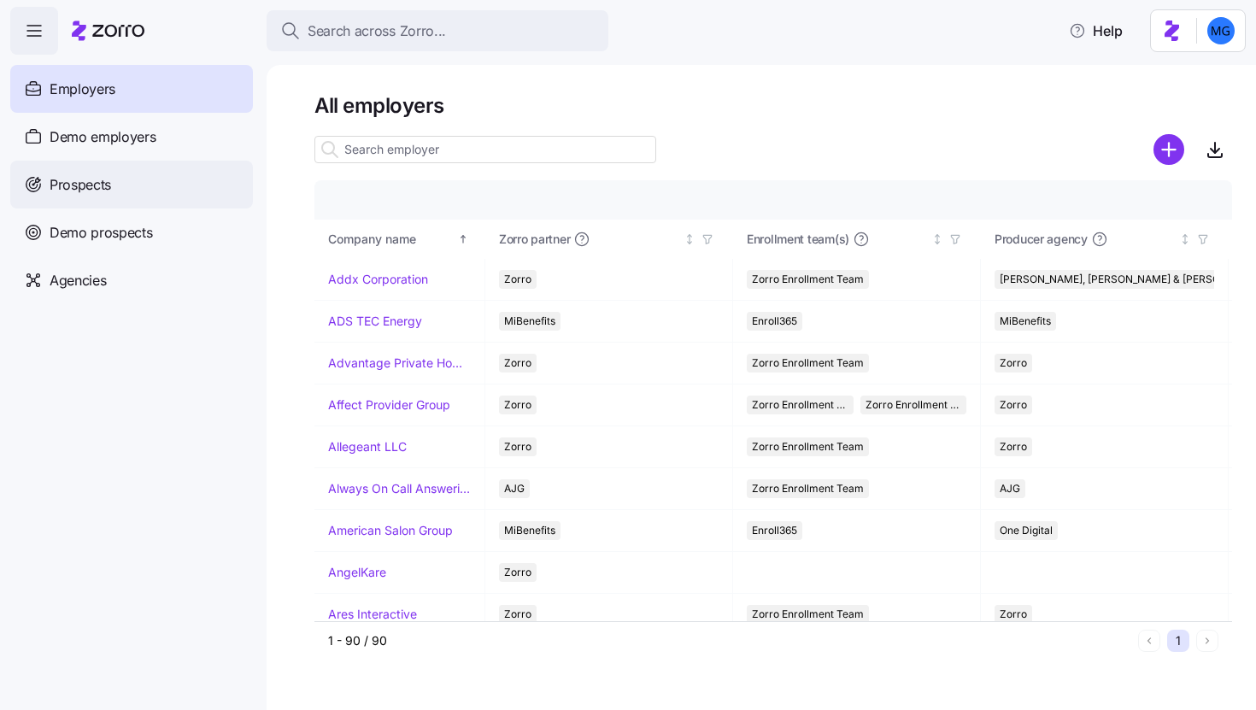
click at [180, 186] on div "Prospects" at bounding box center [131, 185] width 243 height 48
